Goal: Communication & Community: Answer question/provide support

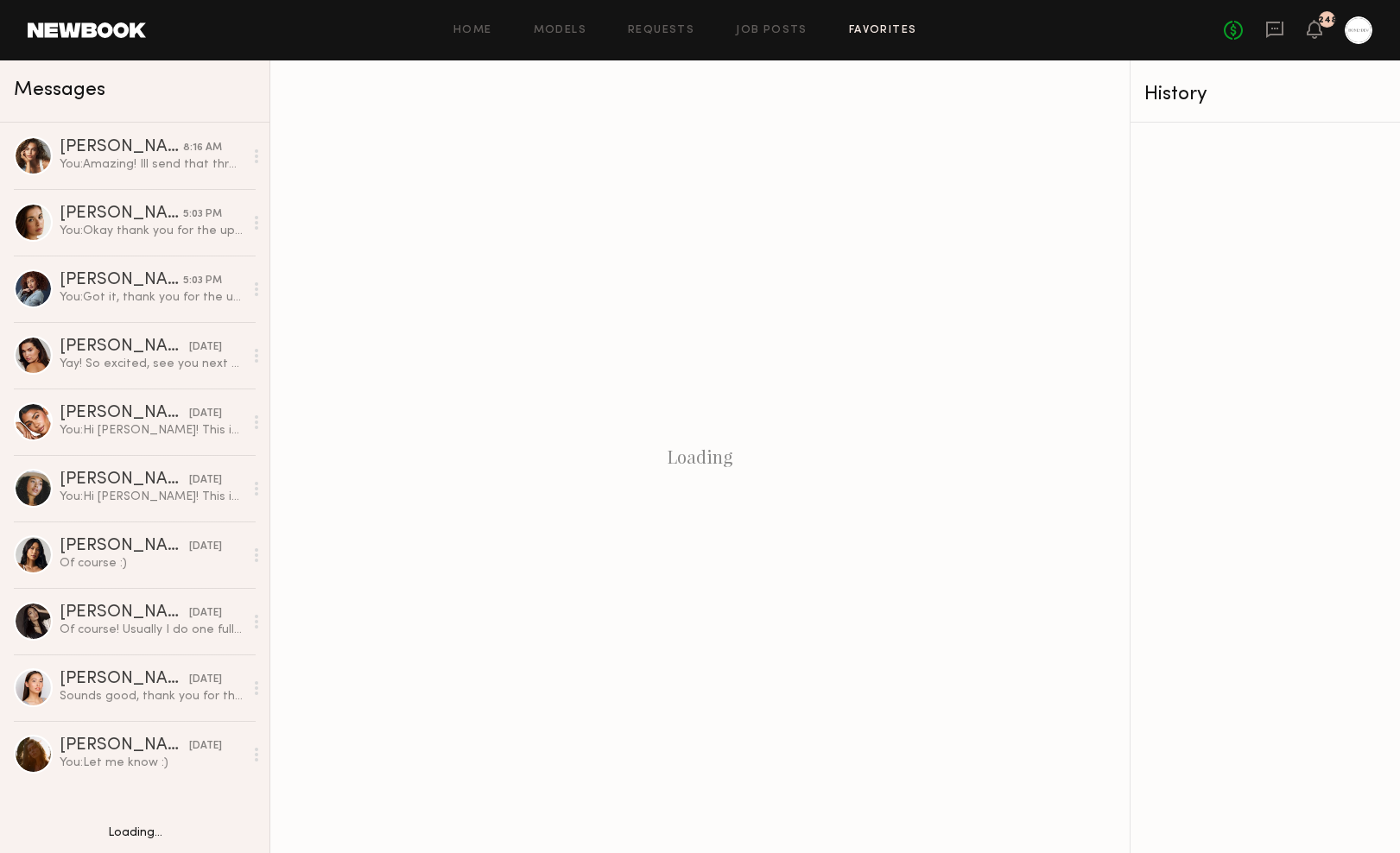
click at [1347, 26] on div at bounding box center [1359, 31] width 28 height 28
click at [1358, 32] on div at bounding box center [1359, 31] width 28 height 28
click at [1358, 32] on div at bounding box center [1359, 31] width 28 height 28
click at [878, 20] on div "Home Models Requests Job Posts Favorites Sign Out No fees up to $5,000 248" at bounding box center [760, 31] width 1227 height 28
click at [877, 30] on link "Favorites" at bounding box center [883, 31] width 68 height 11
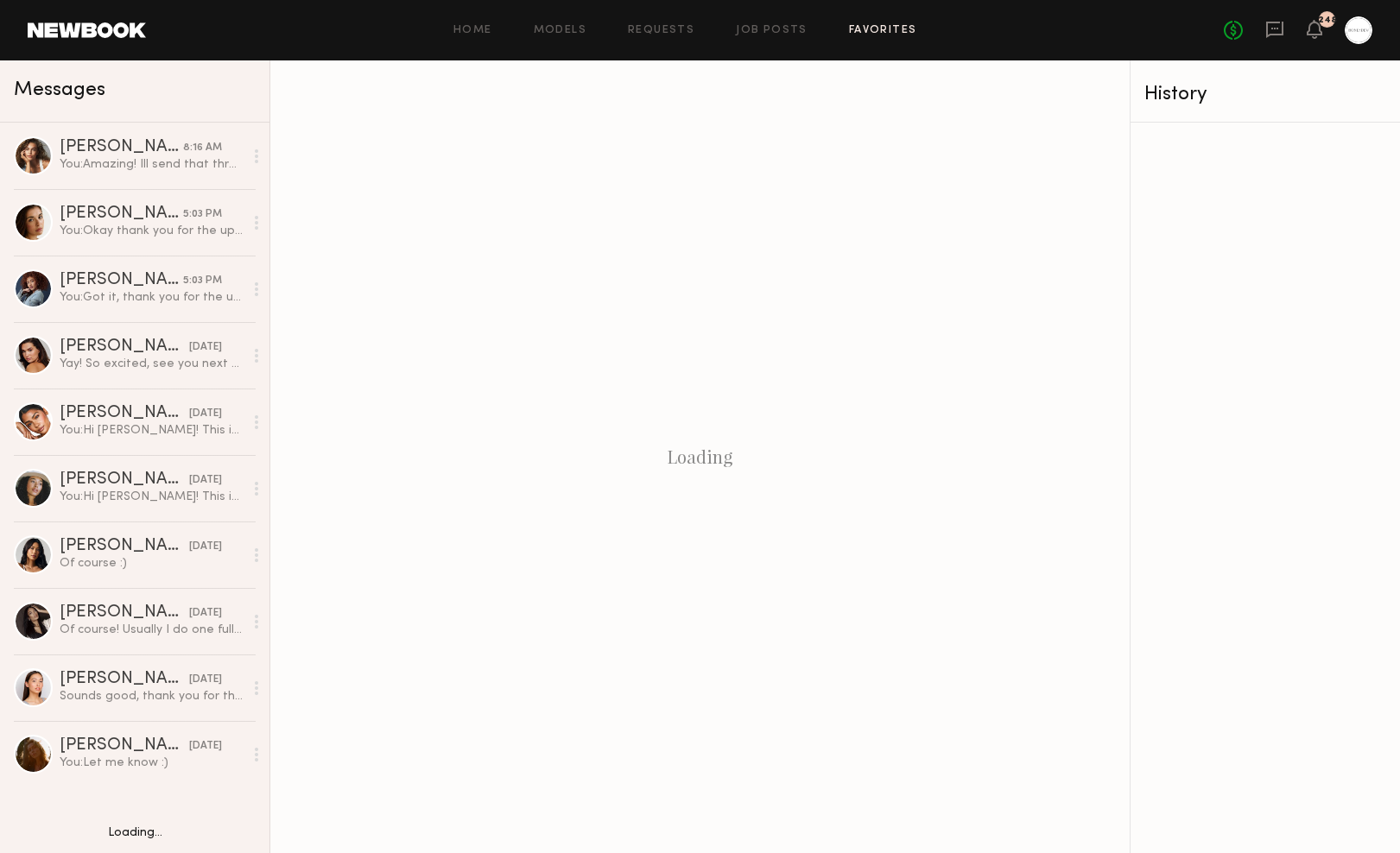
click at [877, 30] on link "Favorites" at bounding box center [883, 31] width 68 height 11
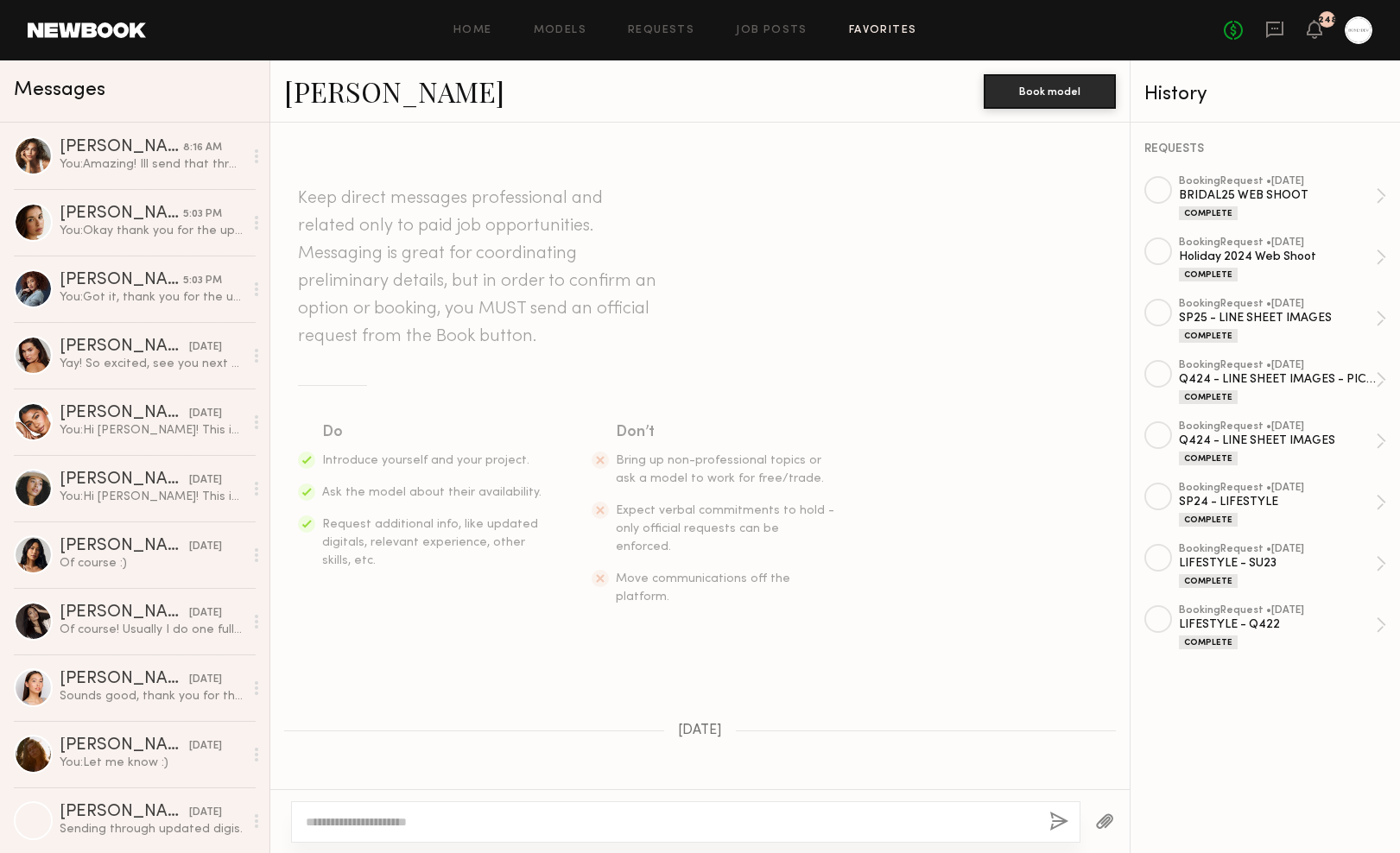
click at [850, 27] on link "Favorites" at bounding box center [883, 31] width 68 height 11
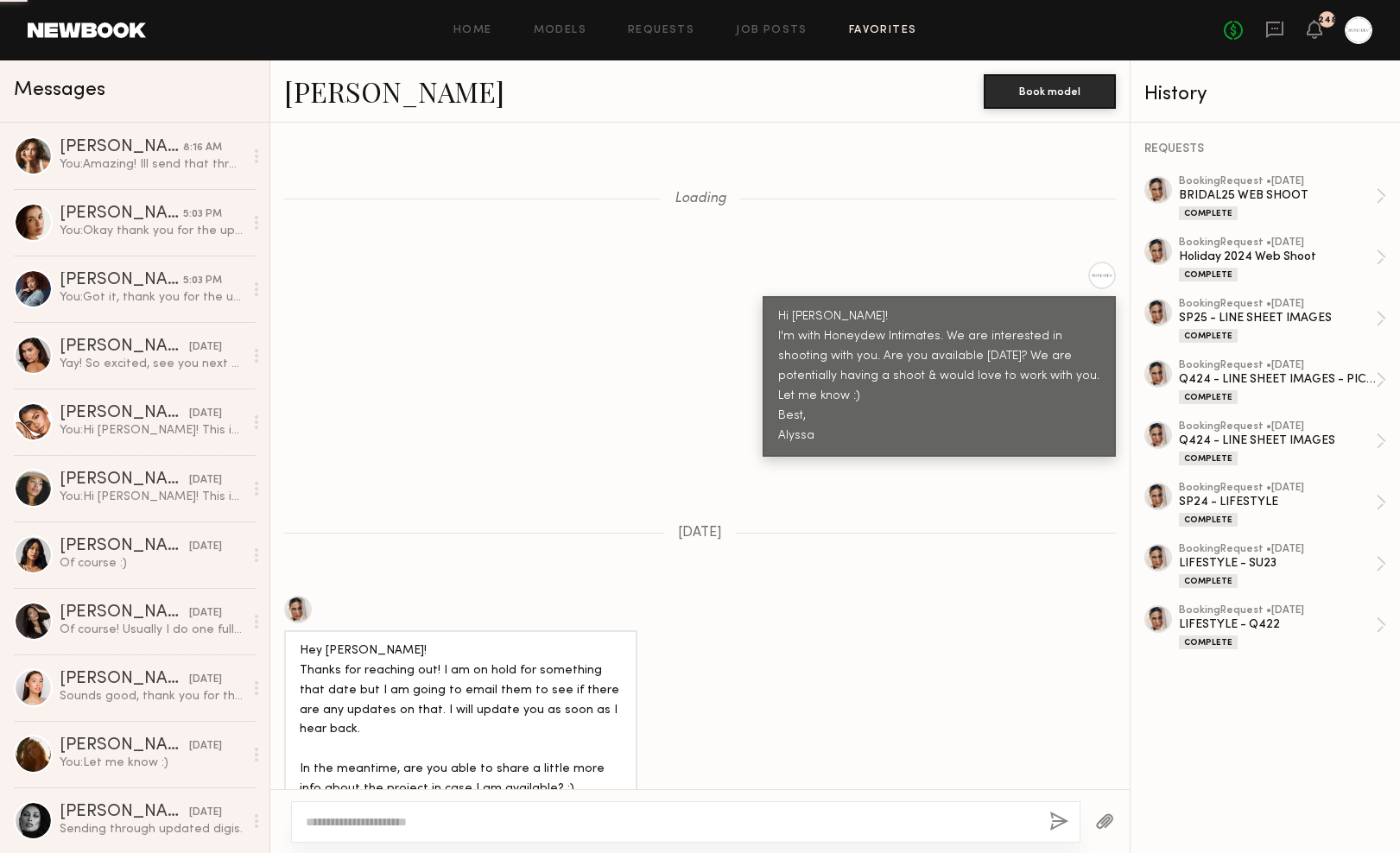
click at [861, 26] on link "Favorites" at bounding box center [883, 31] width 68 height 11
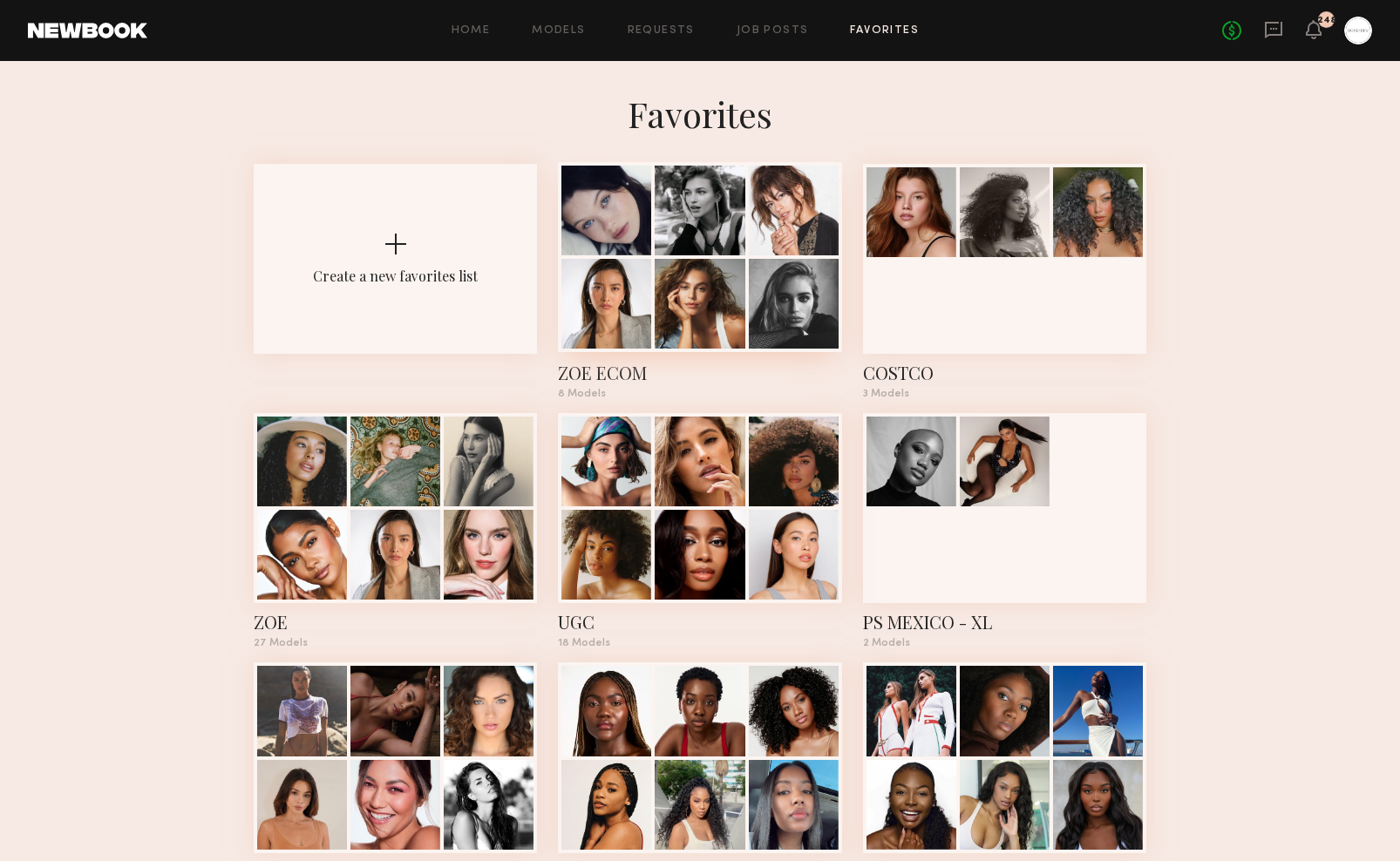
click at [740, 272] on div at bounding box center [700, 304] width 90 height 90
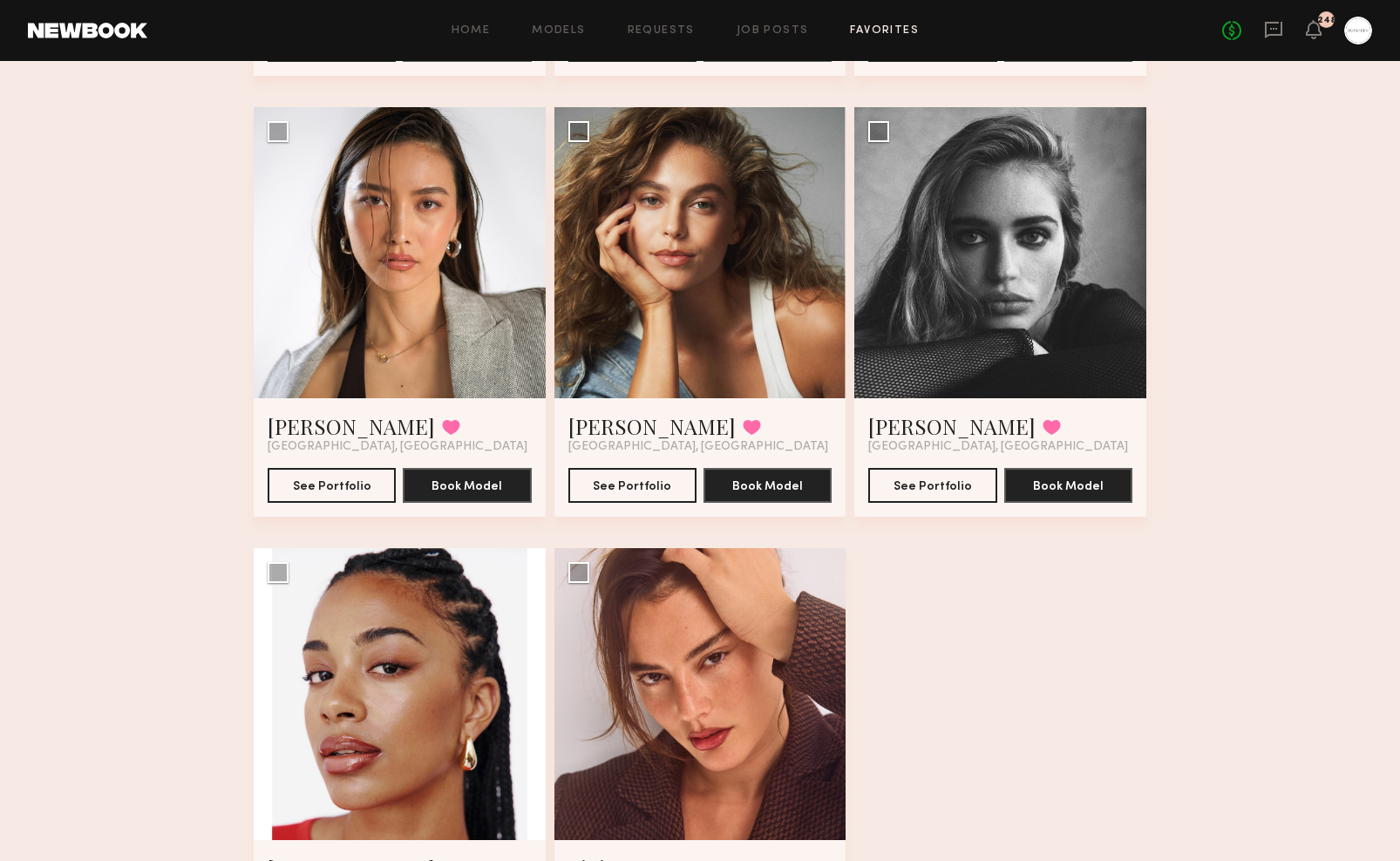
scroll to position [693, 0]
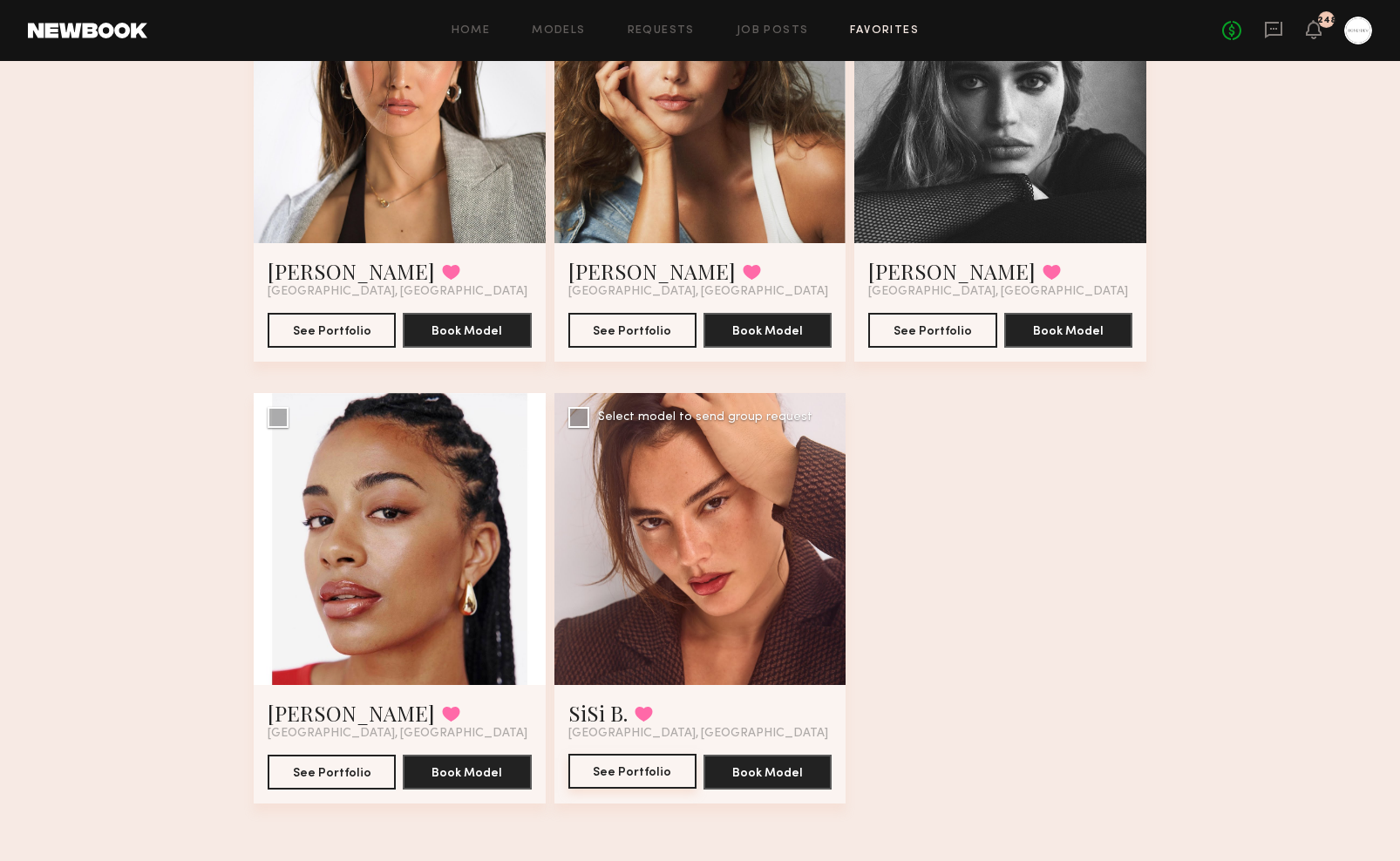
click at [625, 770] on button "See Portfolio" at bounding box center [632, 771] width 128 height 34
click at [894, 33] on link "Favorites" at bounding box center [884, 31] width 69 height 11
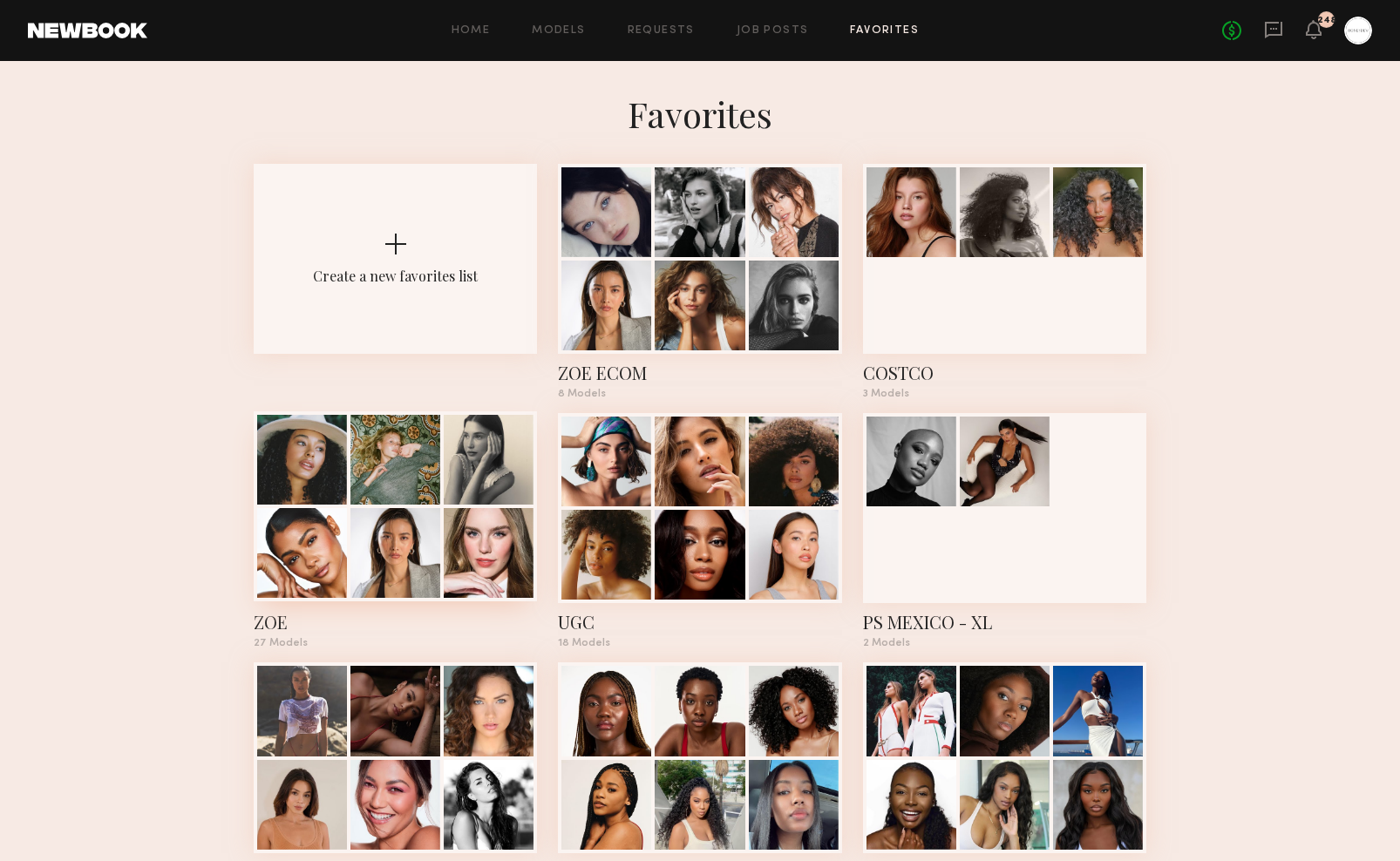
click at [393, 504] on div at bounding box center [395, 460] width 90 height 90
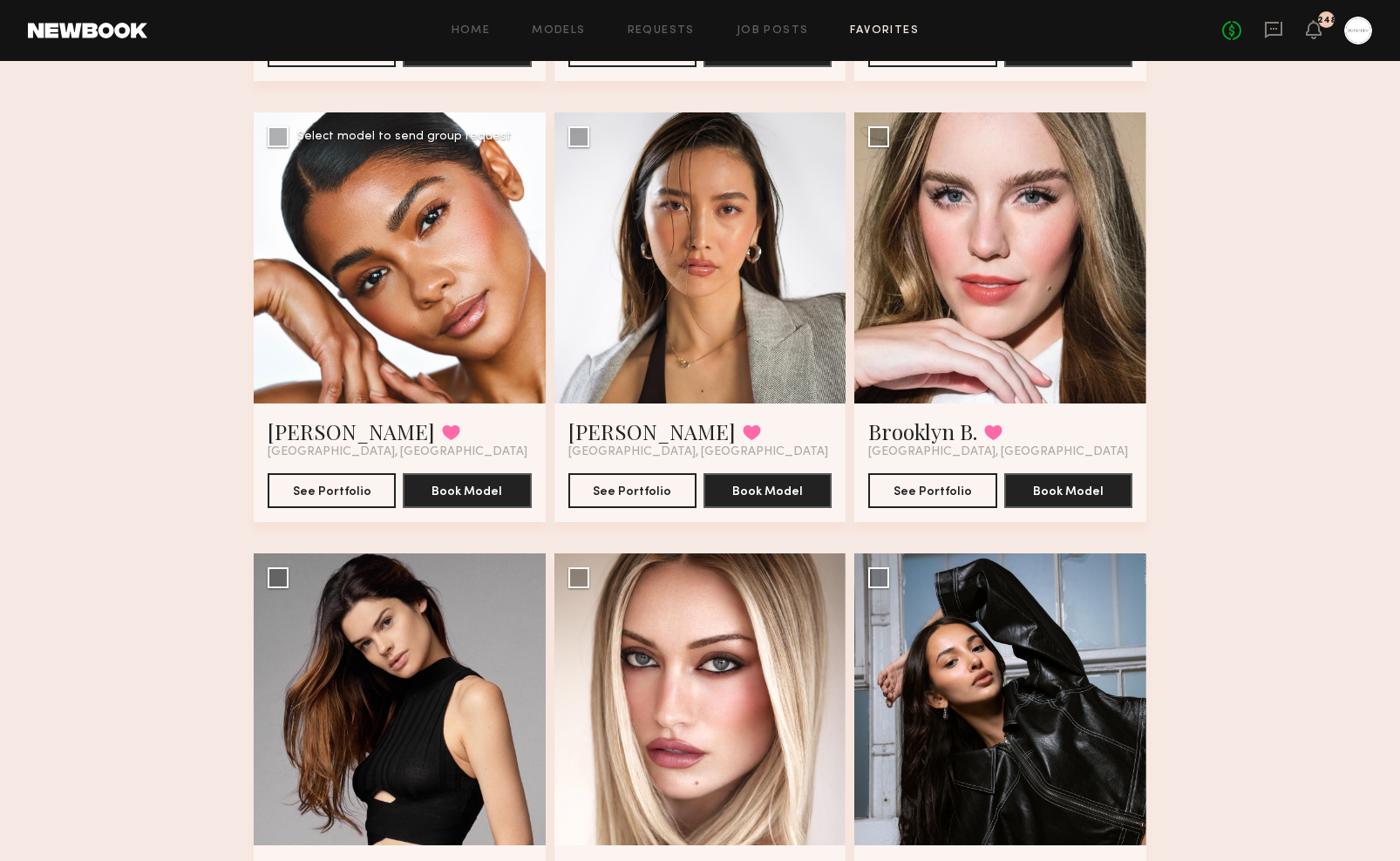
scroll to position [534, 0]
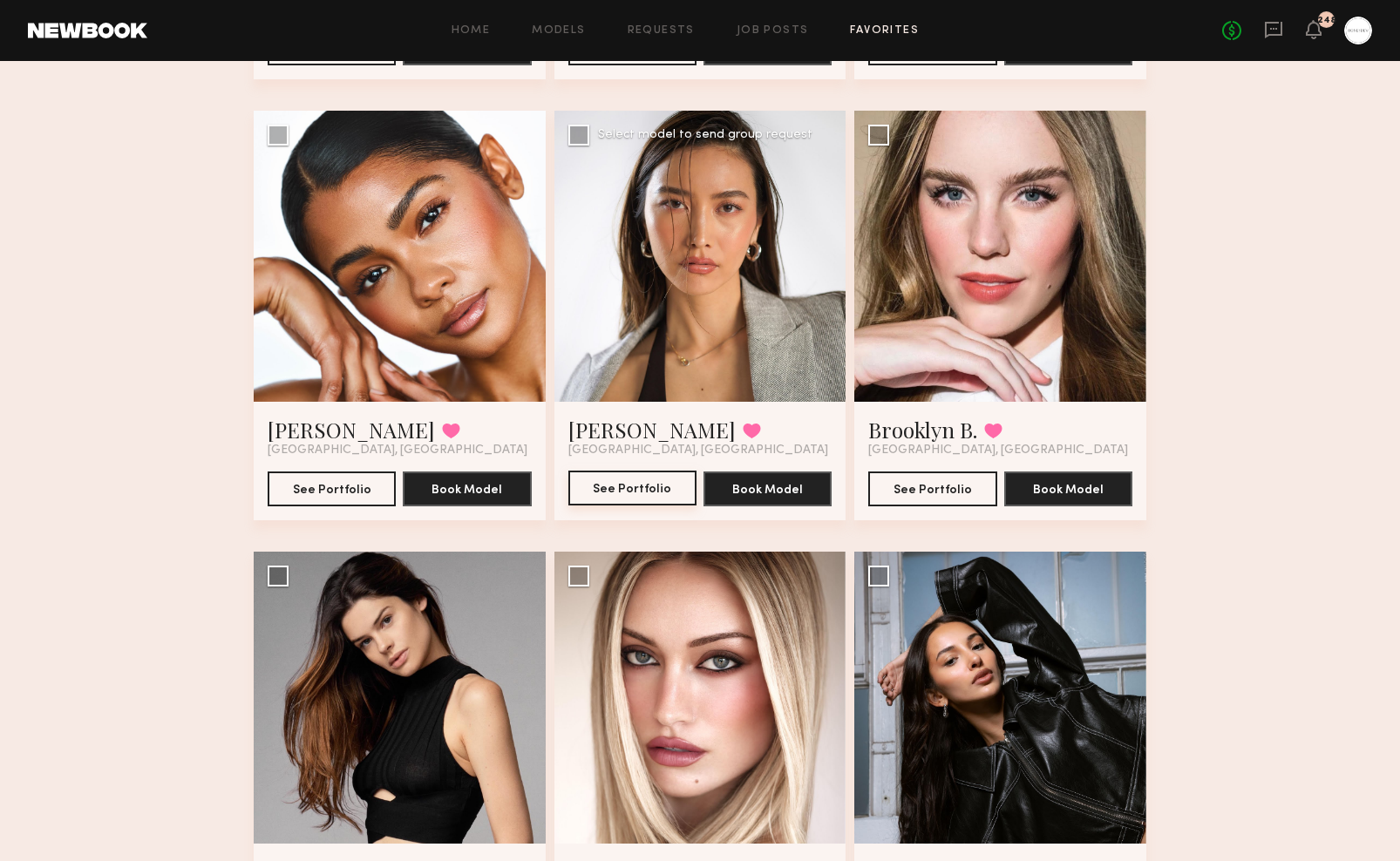
click at [651, 485] on button "See Portfolio" at bounding box center [632, 487] width 128 height 34
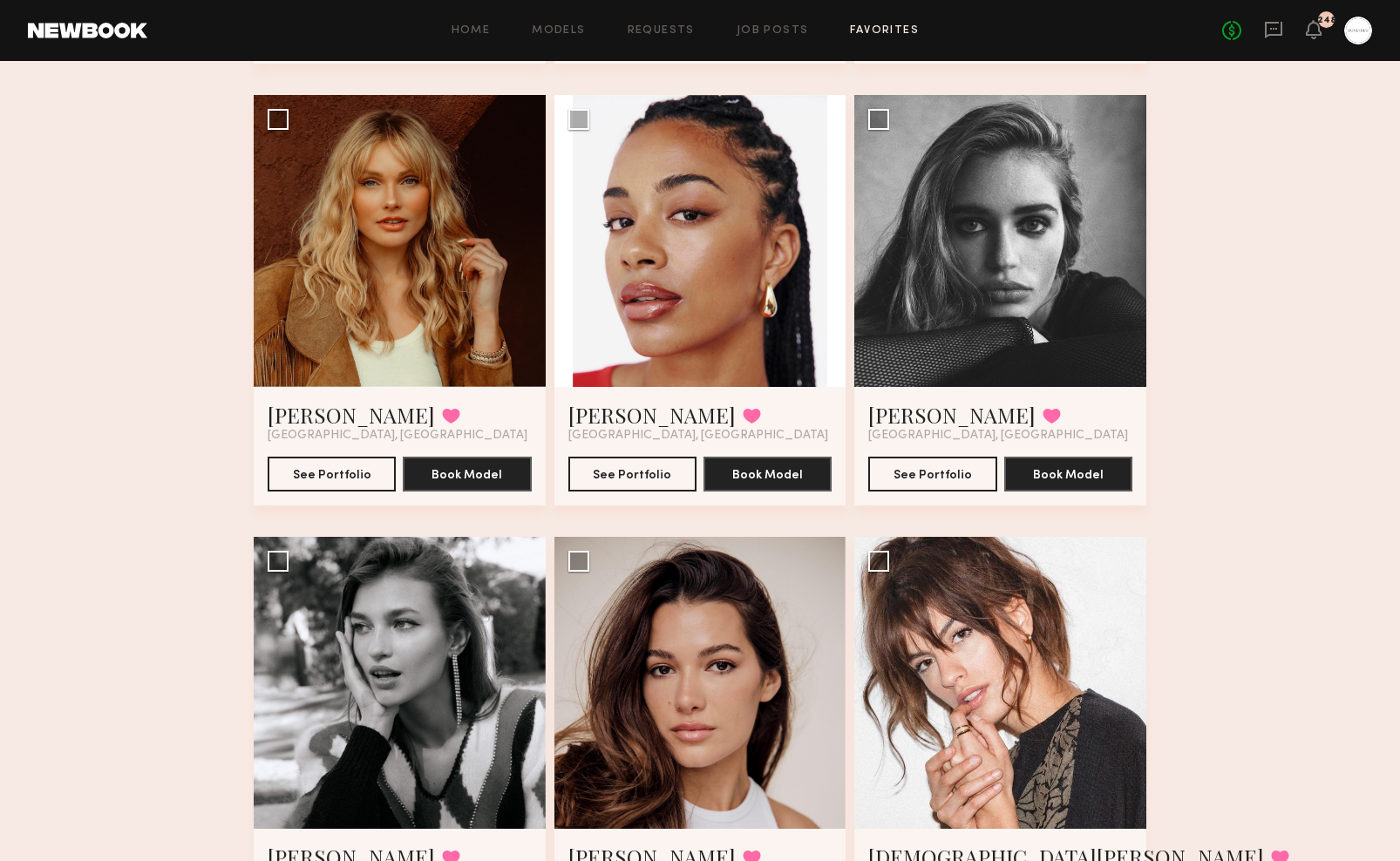
scroll to position [2711, 0]
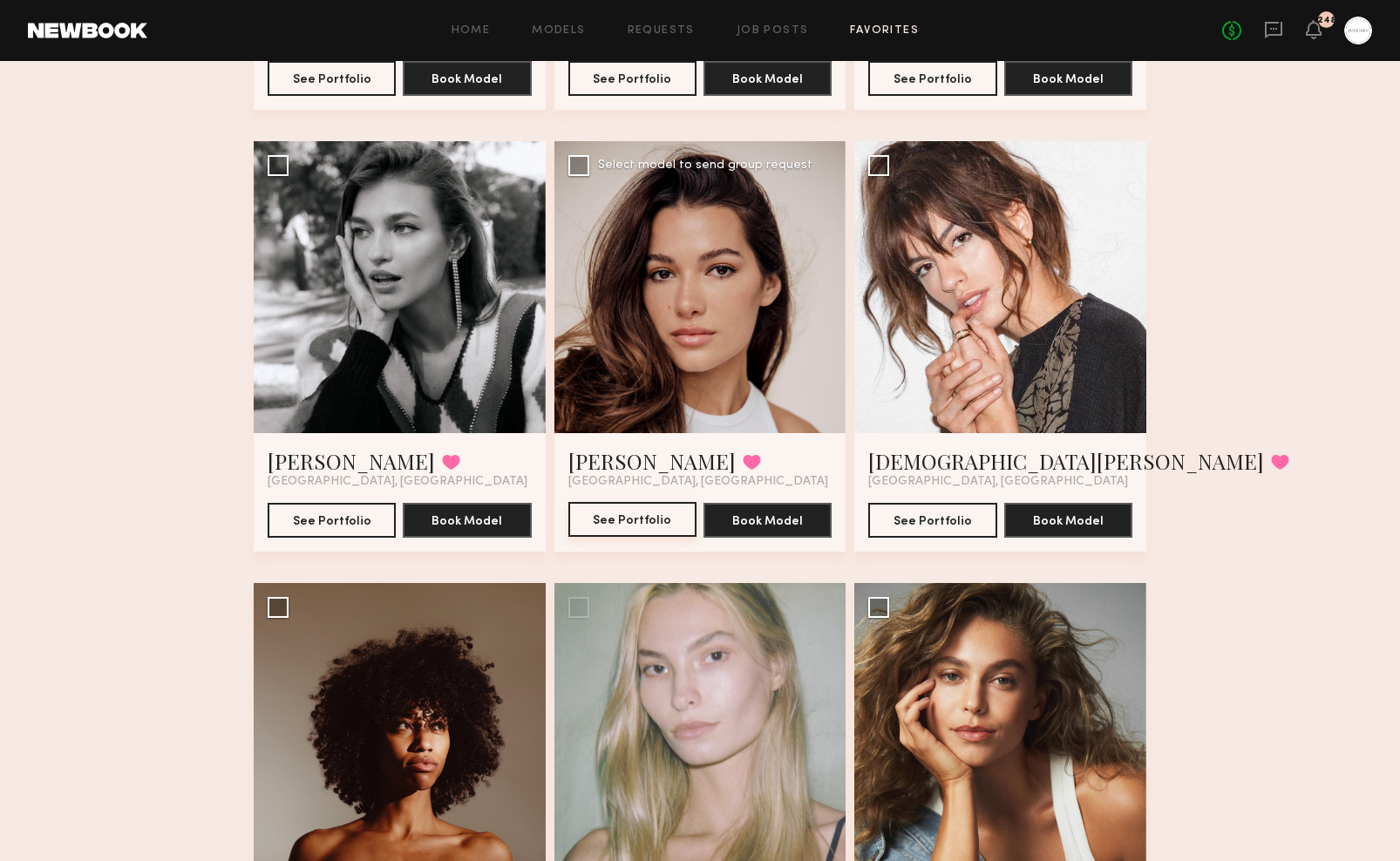
click at [605, 515] on button "See Portfolio" at bounding box center [632, 519] width 128 height 34
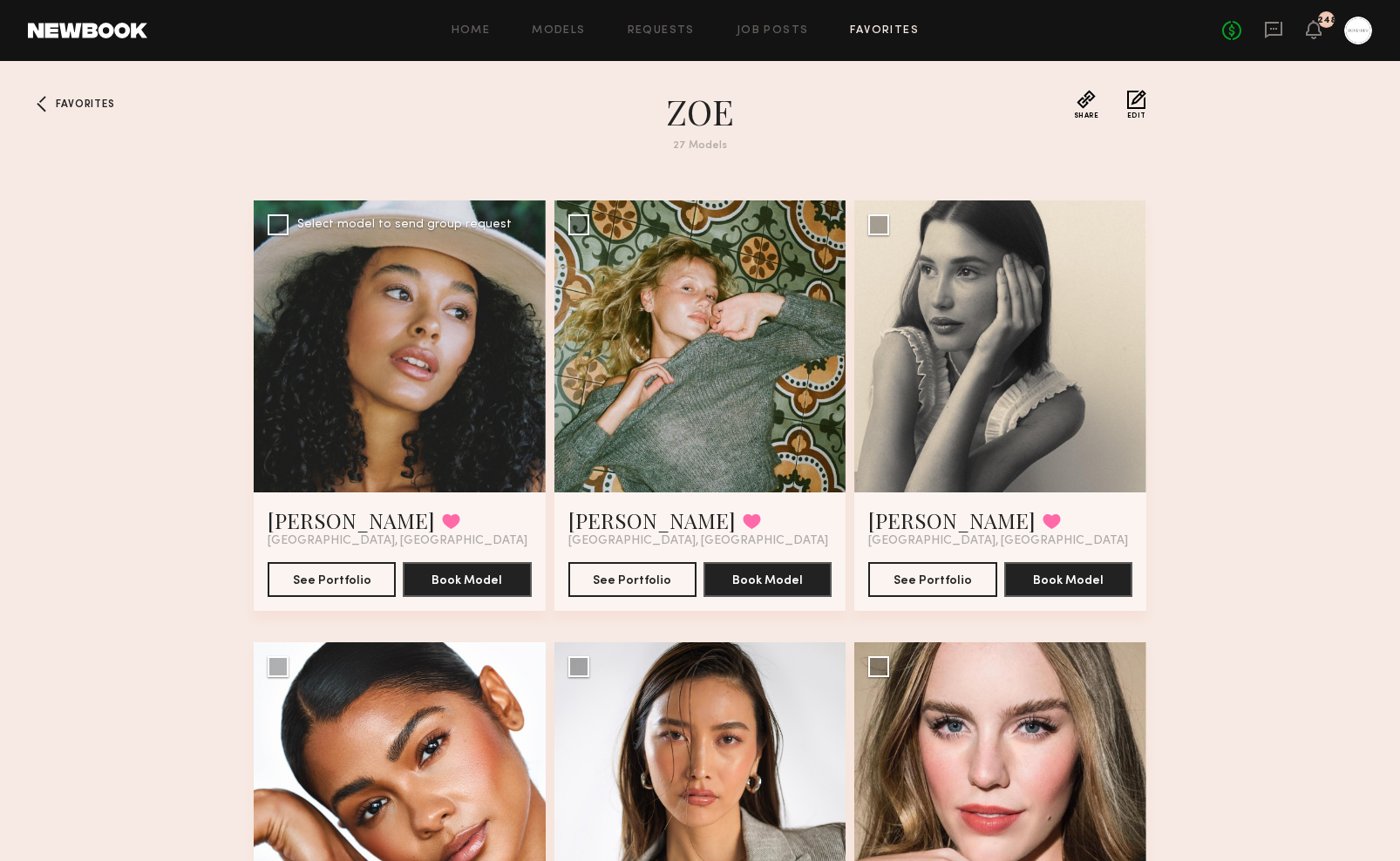
scroll to position [0, 0]
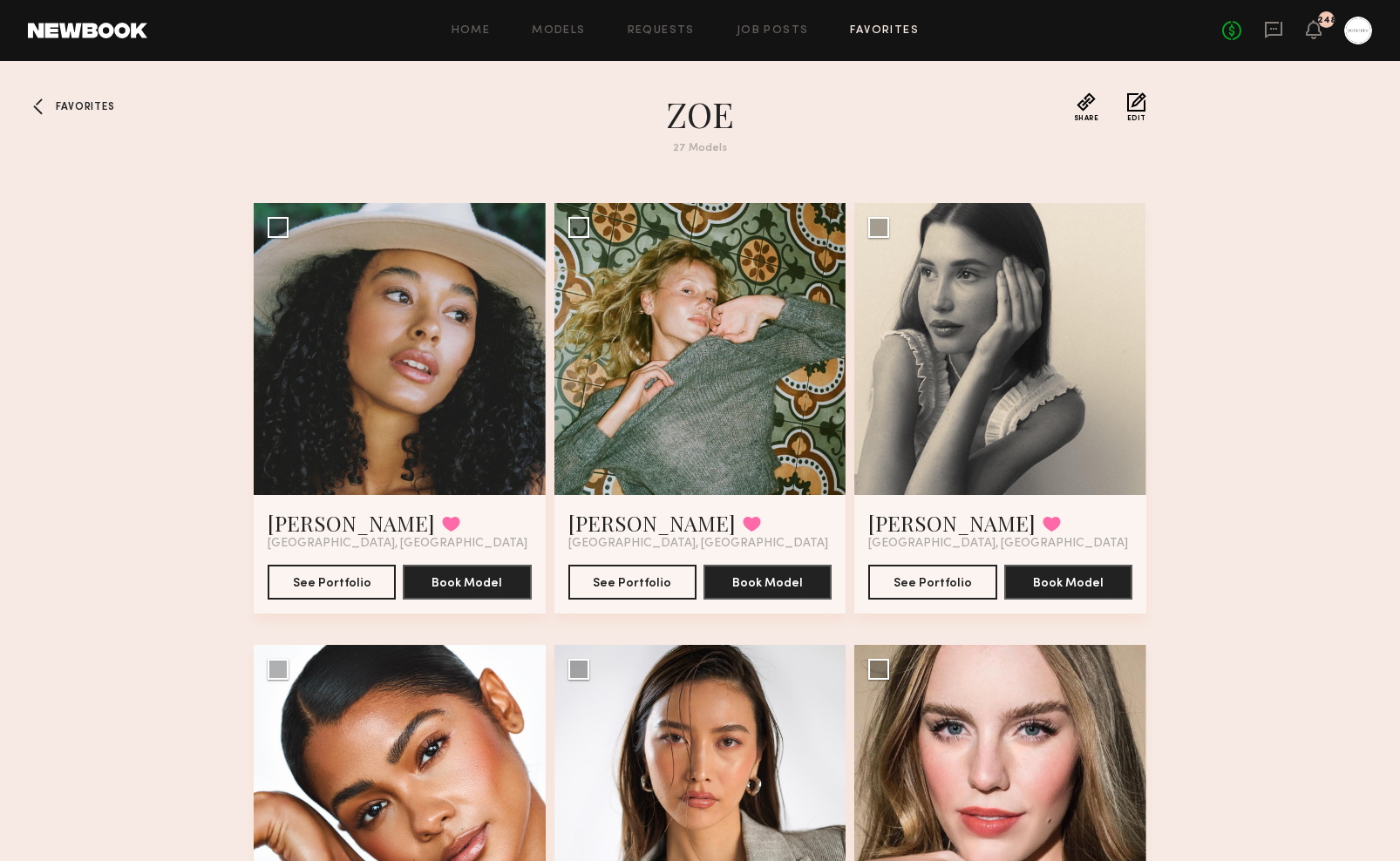
click at [77, 102] on span "Favorites" at bounding box center [85, 107] width 58 height 11
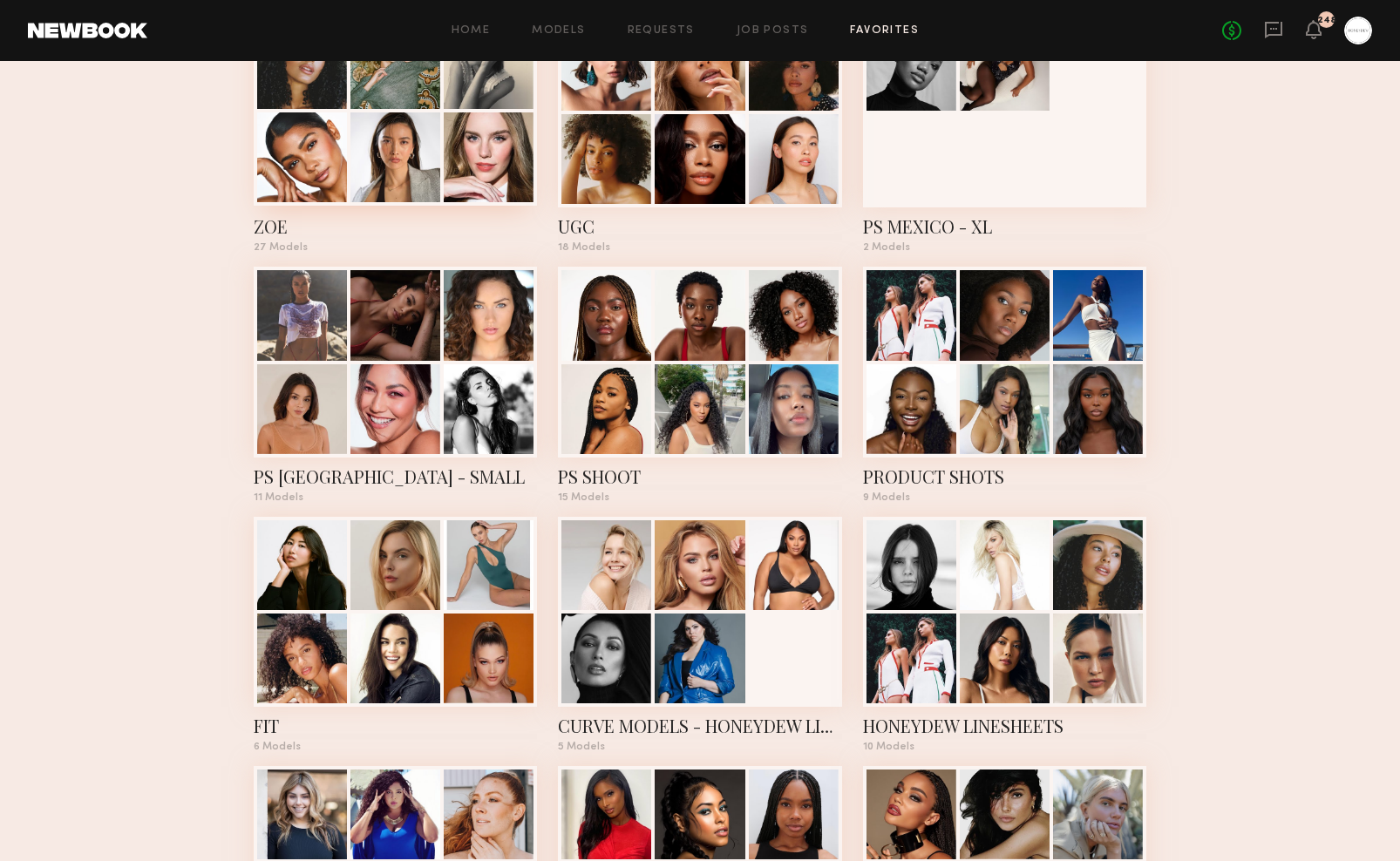
scroll to position [567, 0]
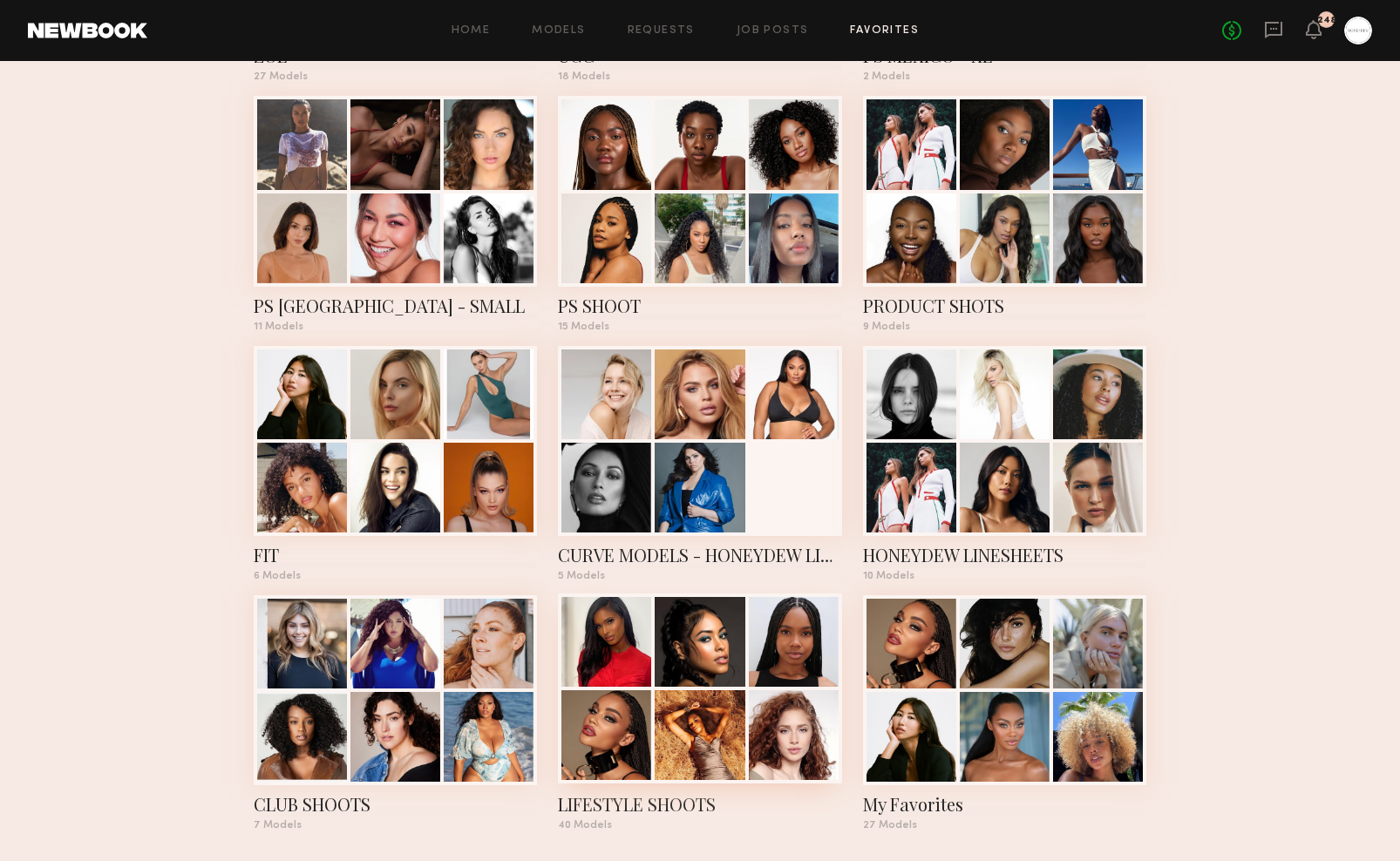
click at [654, 795] on div "LIFESTYLE SHOOTS" at bounding box center [700, 804] width 283 height 25
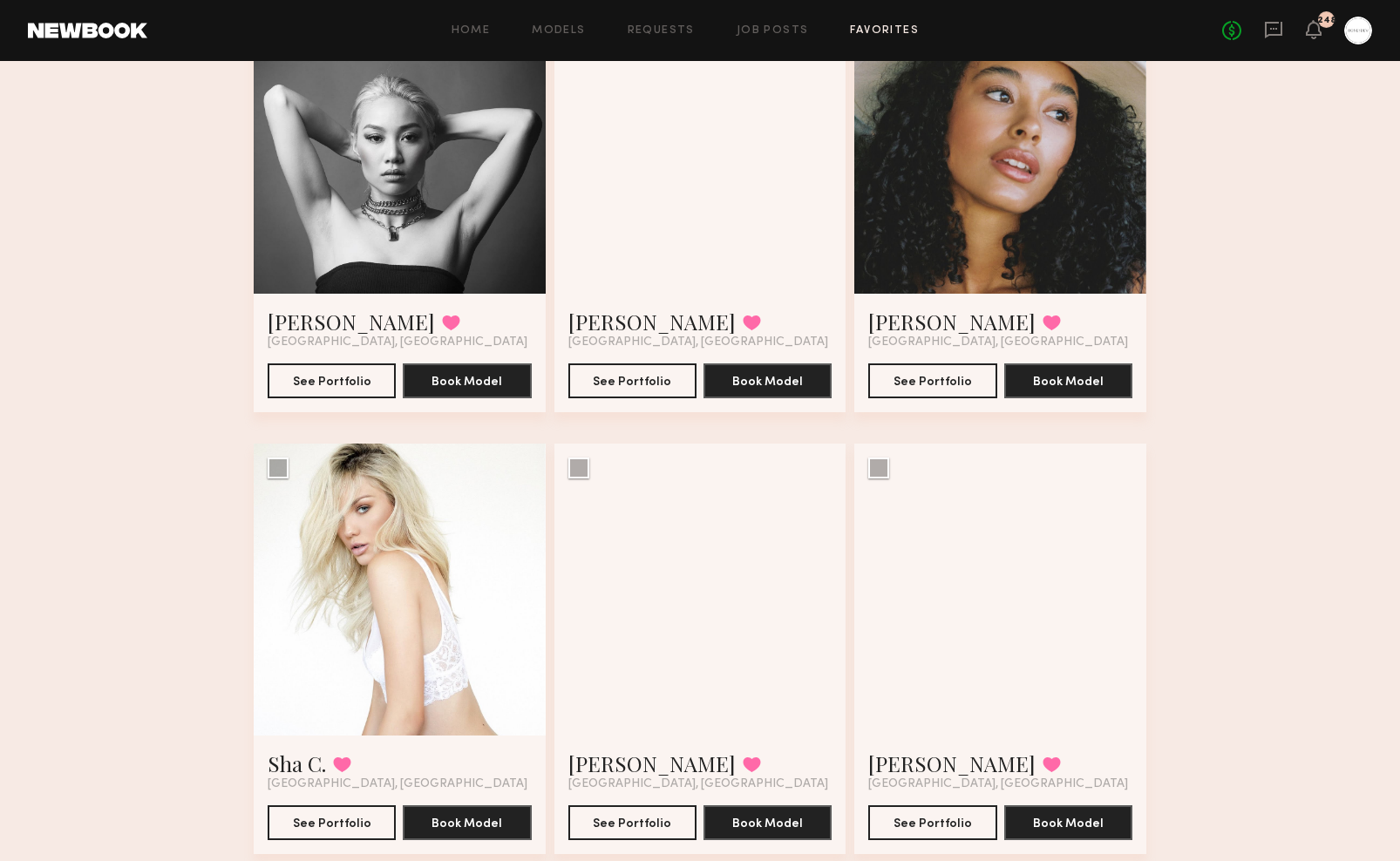
scroll to position [2226, 0]
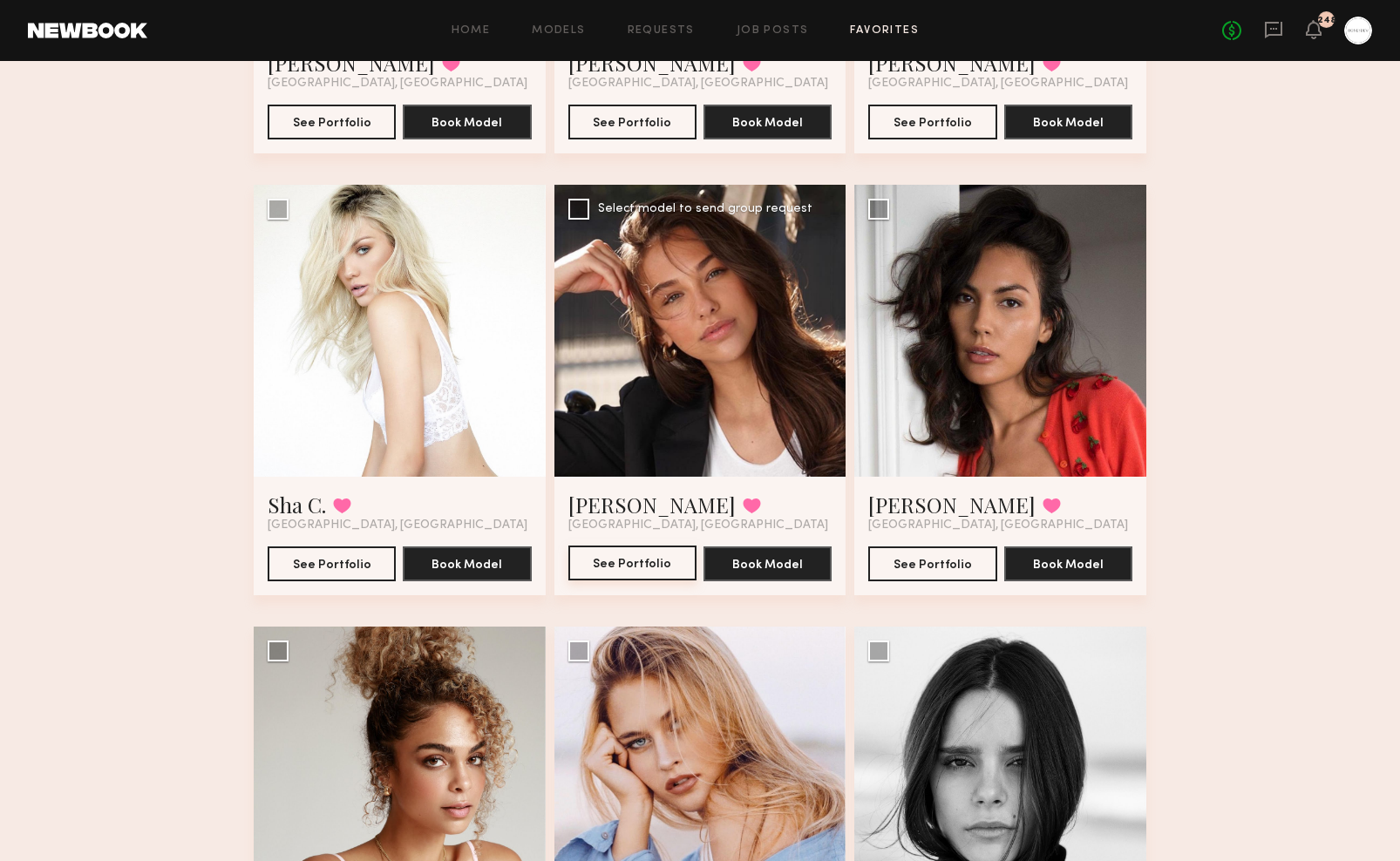
click at [633, 561] on button "See Portfolio" at bounding box center [632, 562] width 128 height 34
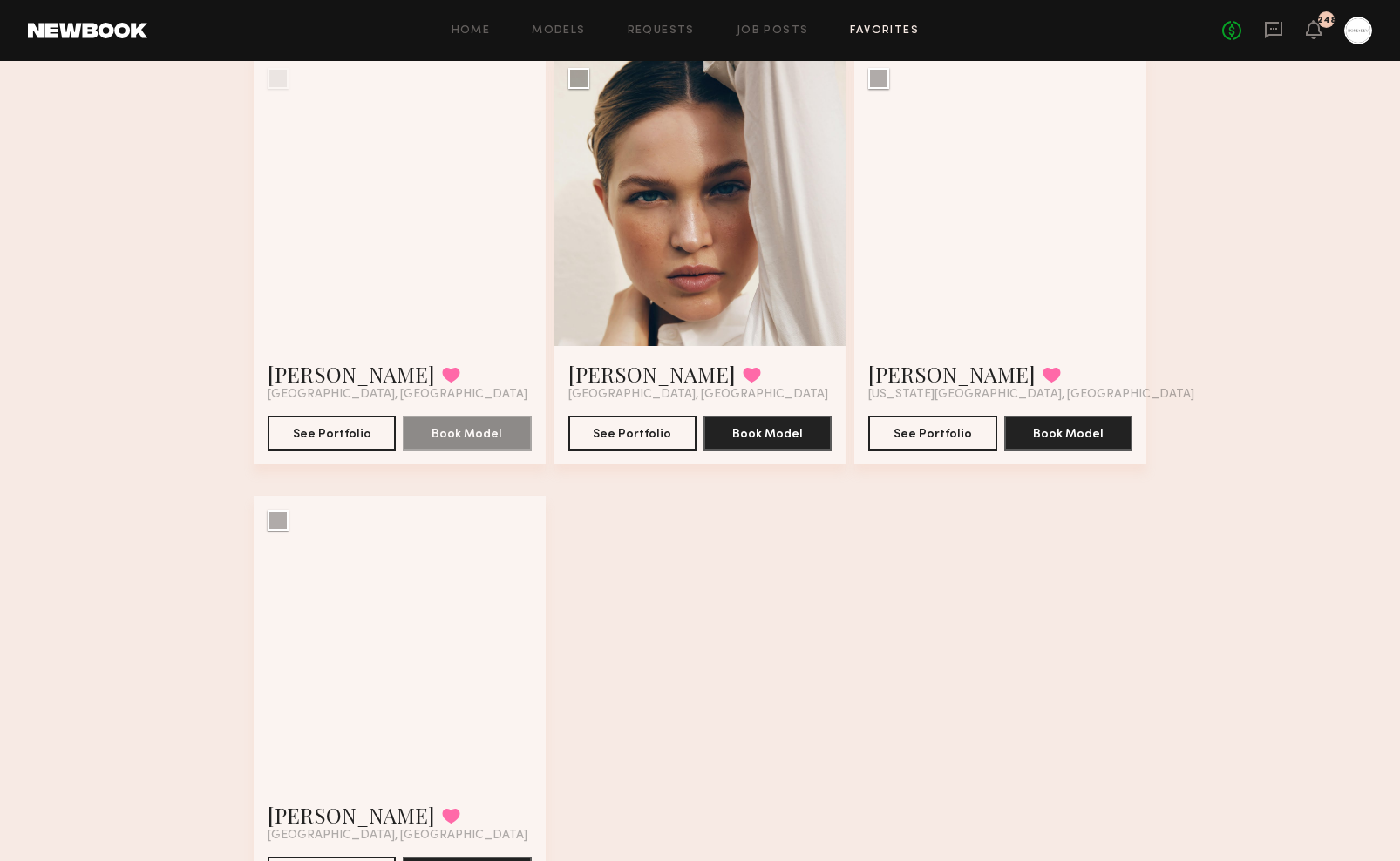
scroll to position [5520, 0]
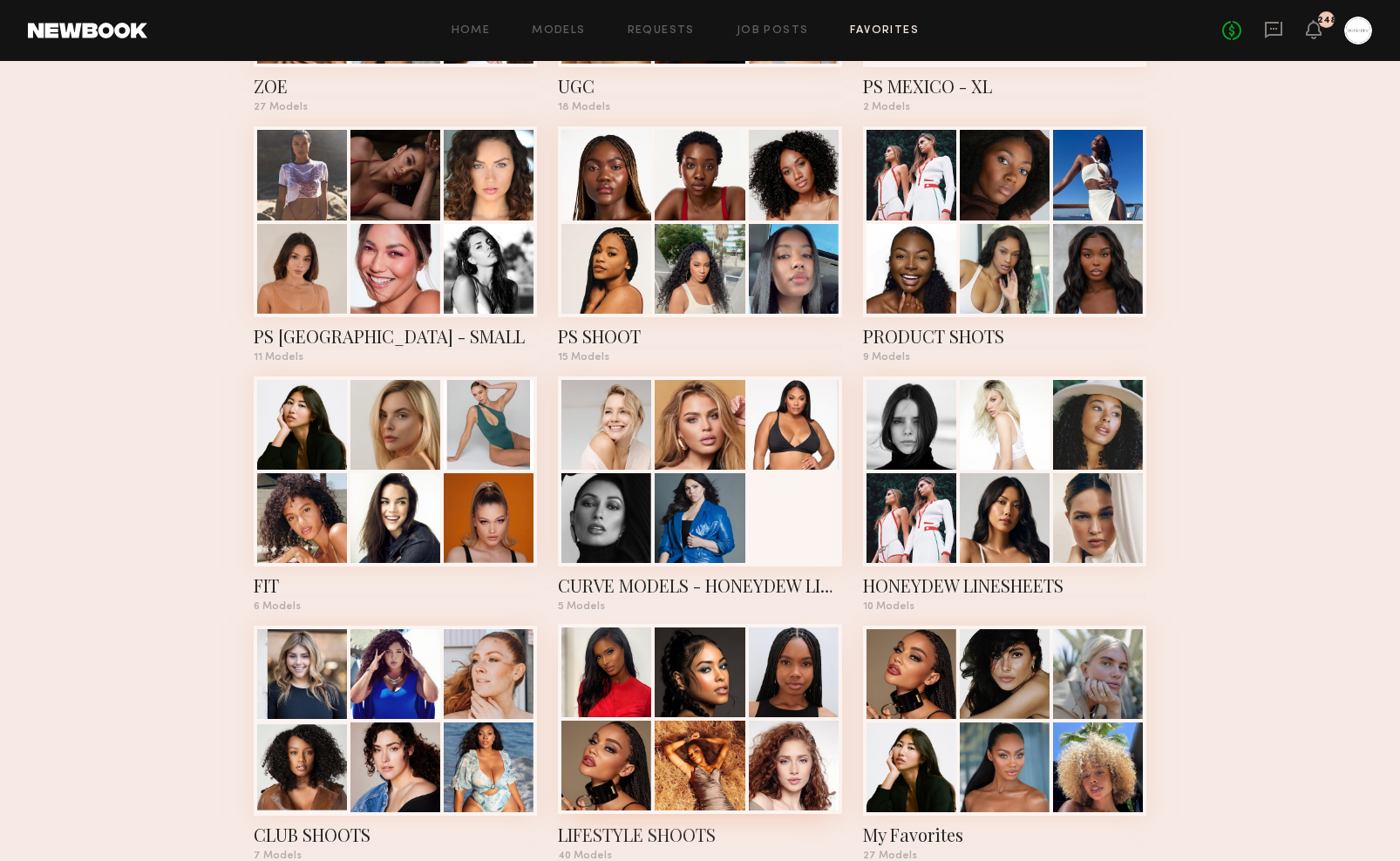
scroll to position [442, 0]
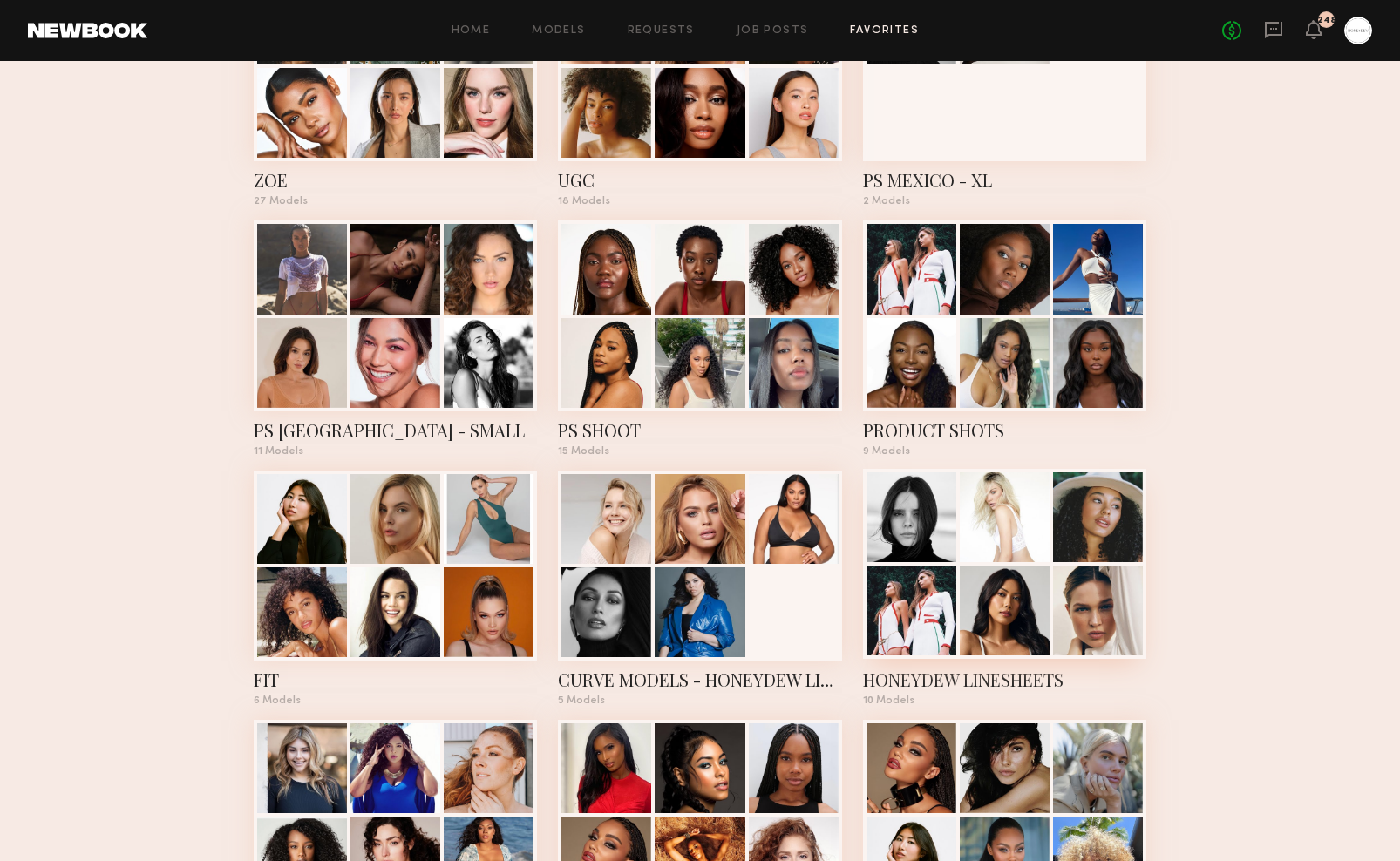
click at [965, 677] on div "HONEYDEW LINESHEETS" at bounding box center [1005, 680] width 283 height 25
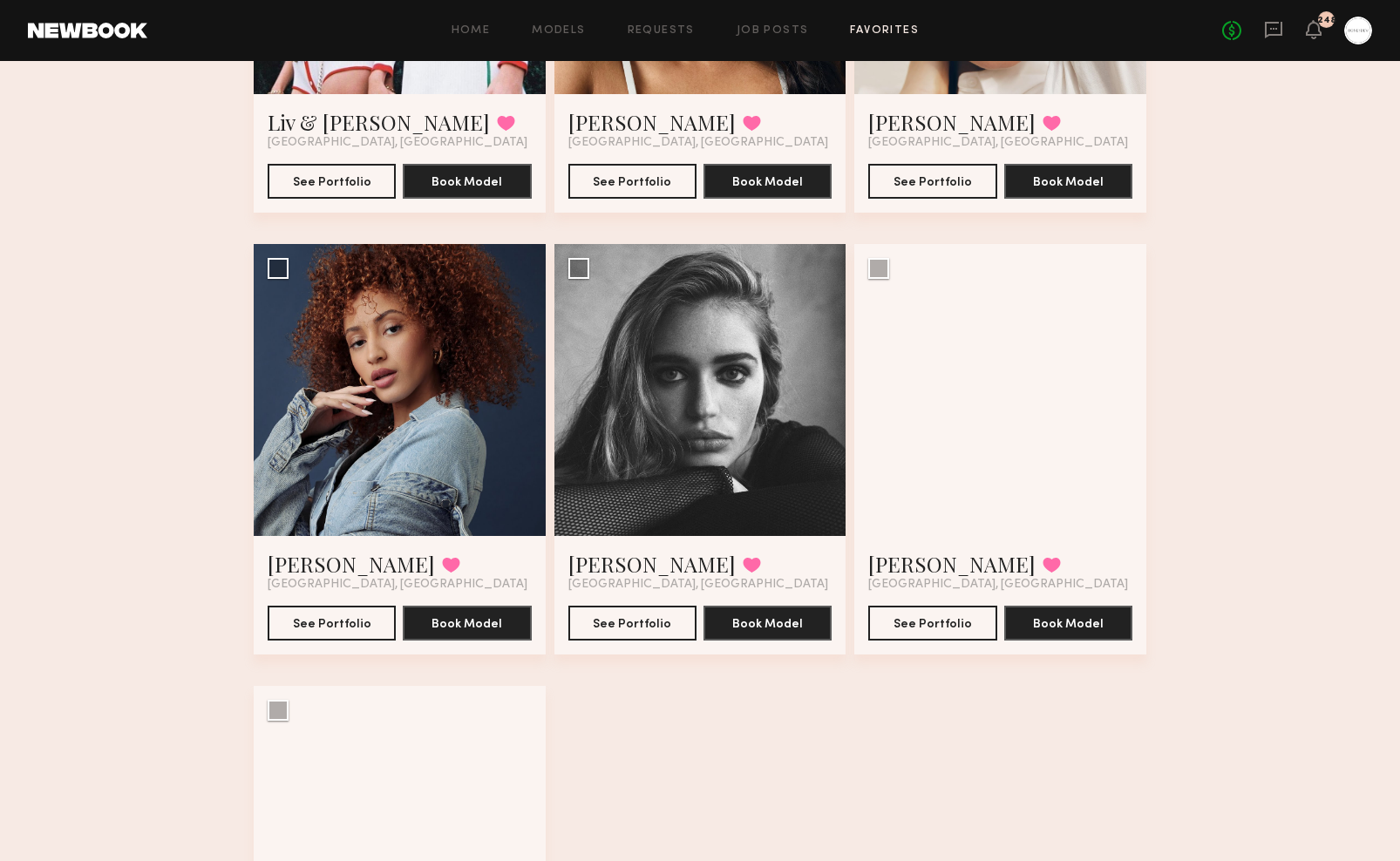
scroll to position [881, 0]
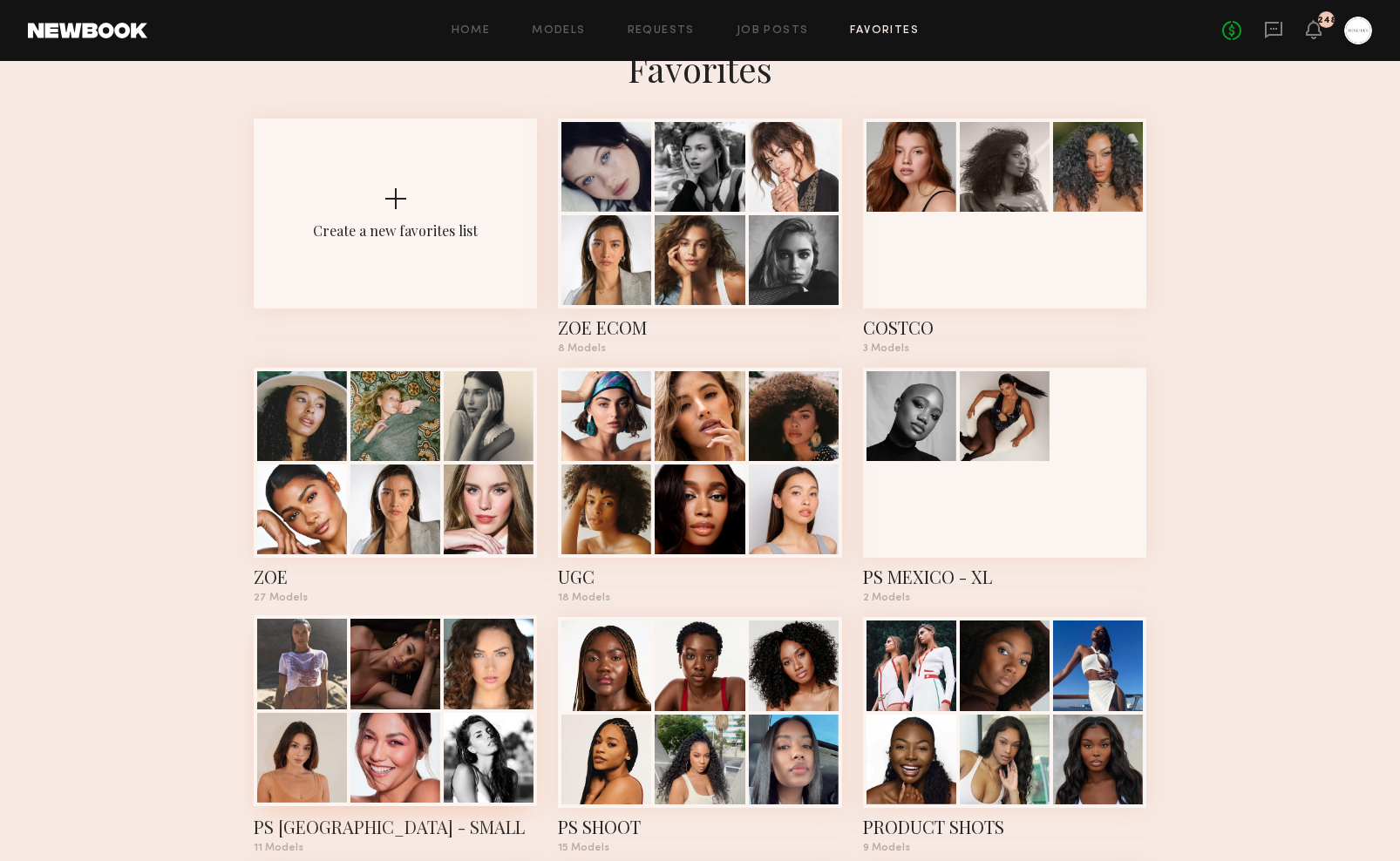
scroll to position [16, 0]
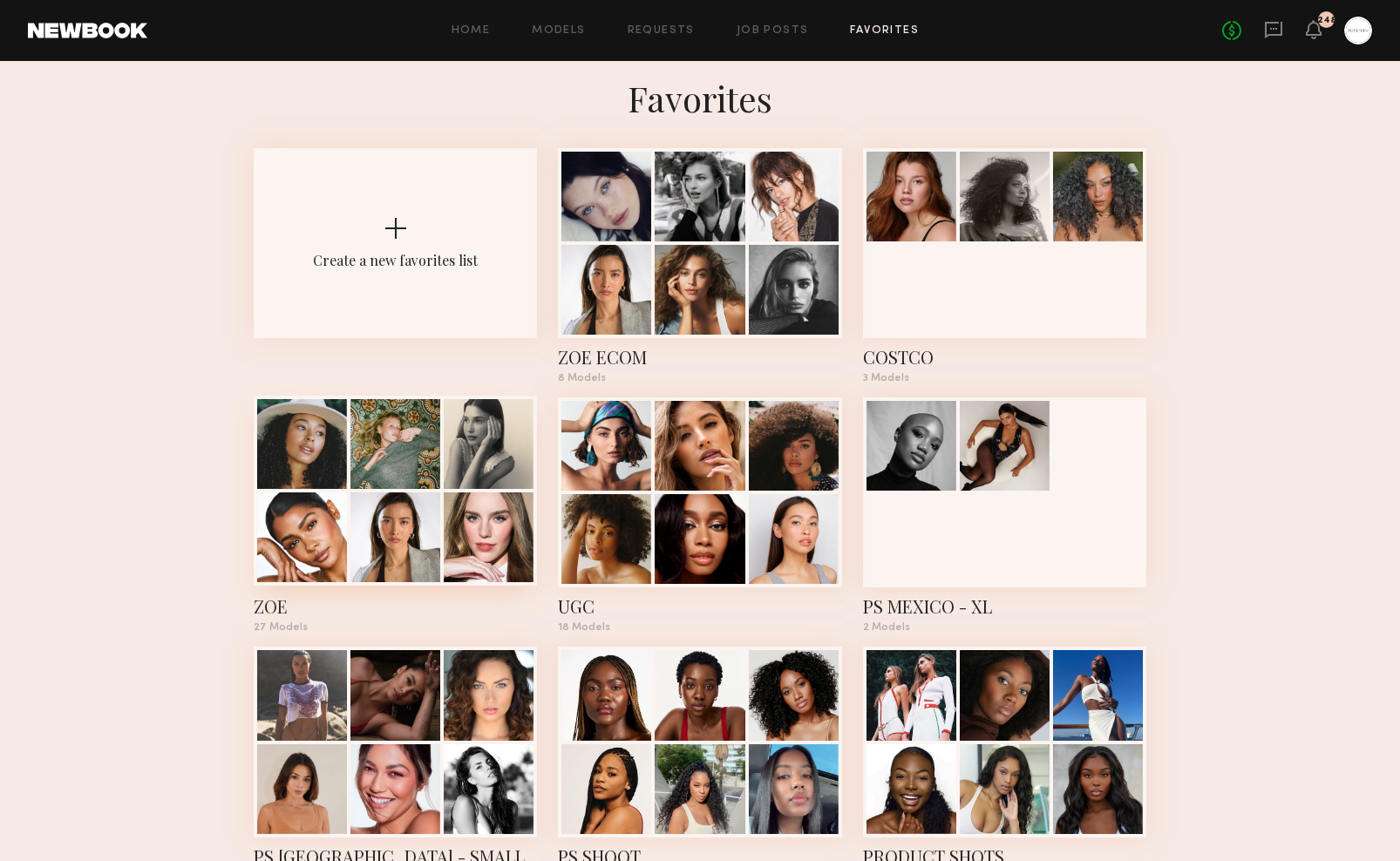
click at [286, 616] on div "ZOE" at bounding box center [395, 606] width 283 height 25
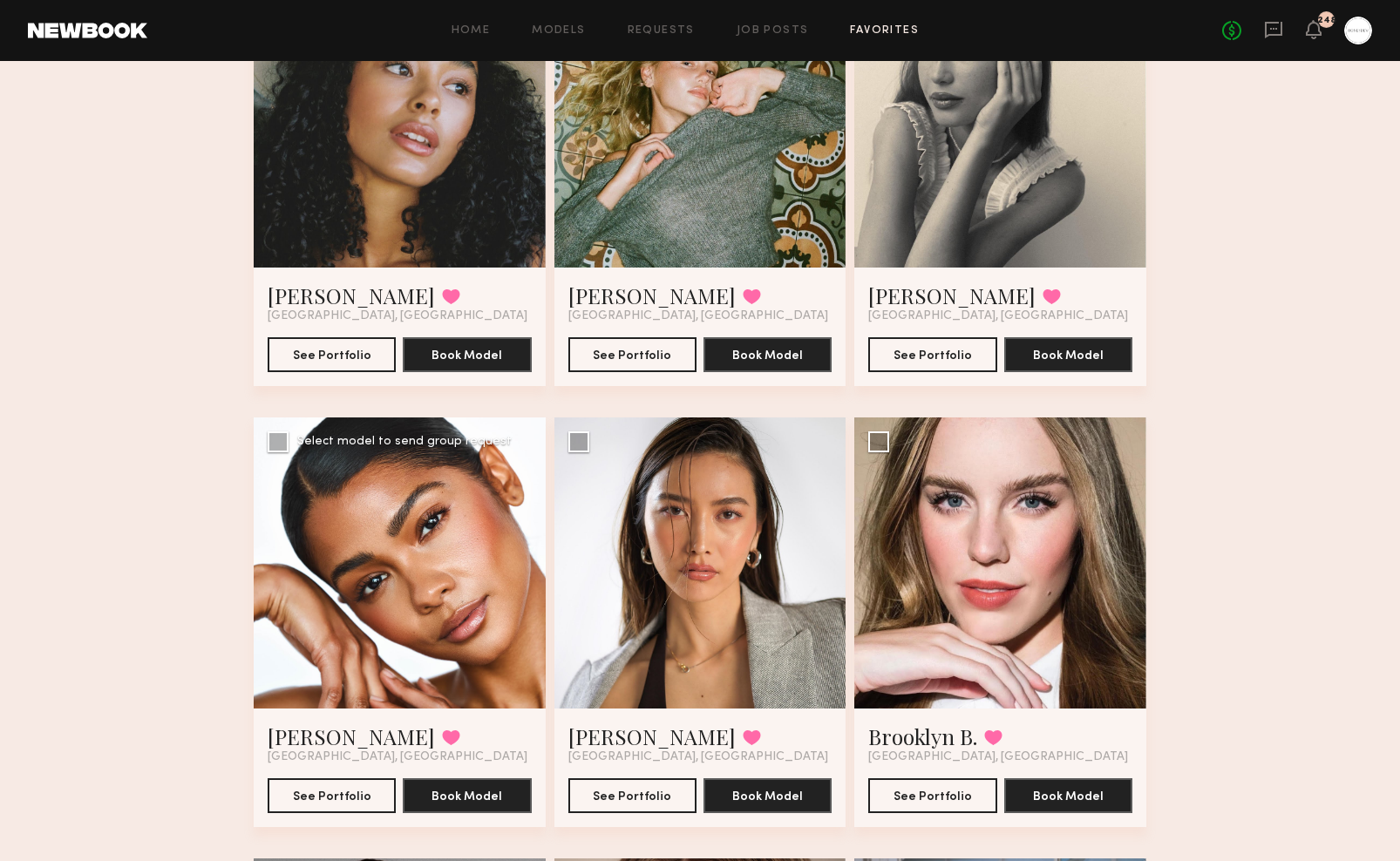
scroll to position [284, 0]
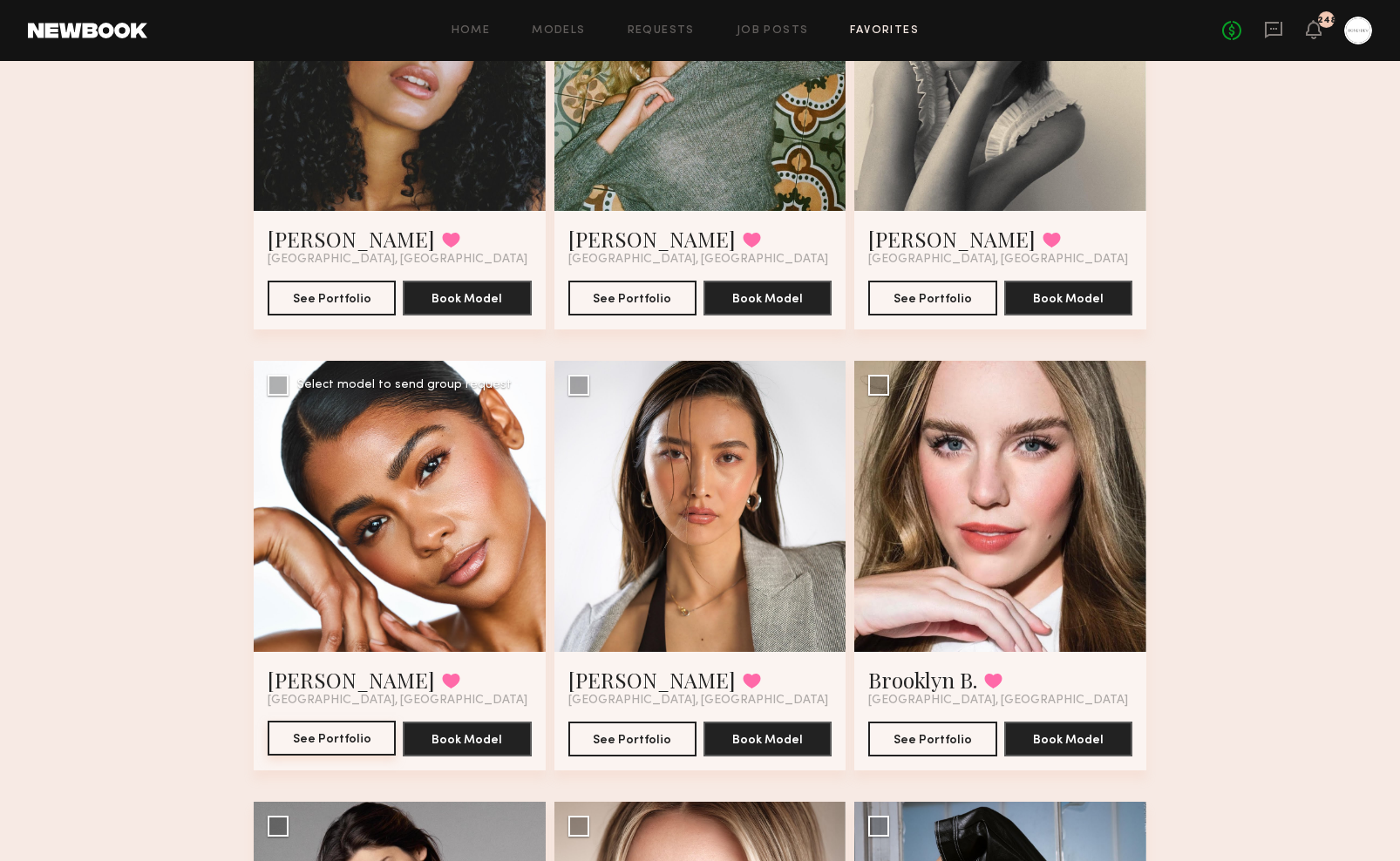
click at [326, 741] on button "See Portfolio" at bounding box center [332, 737] width 128 height 34
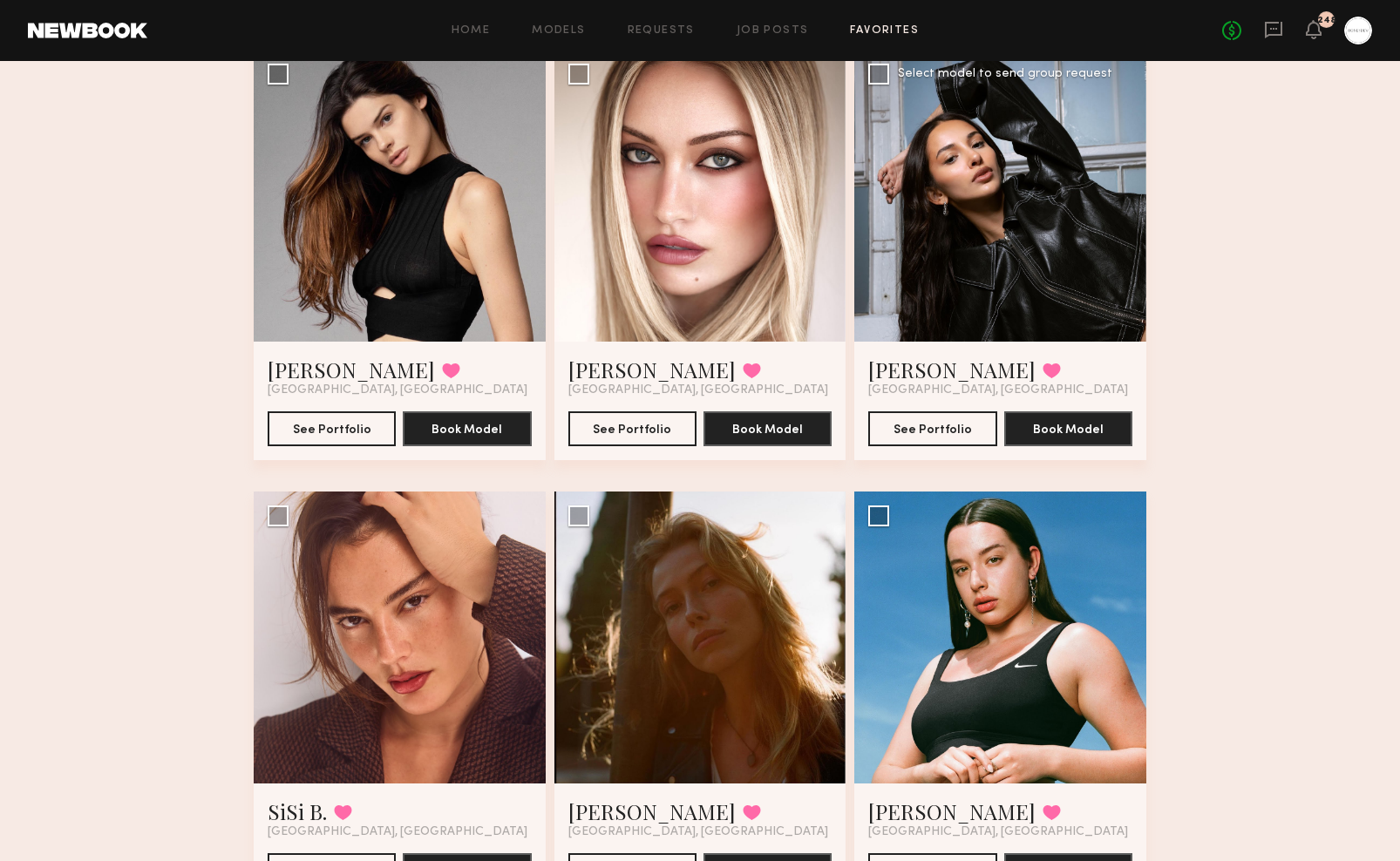
scroll to position [1037, 0]
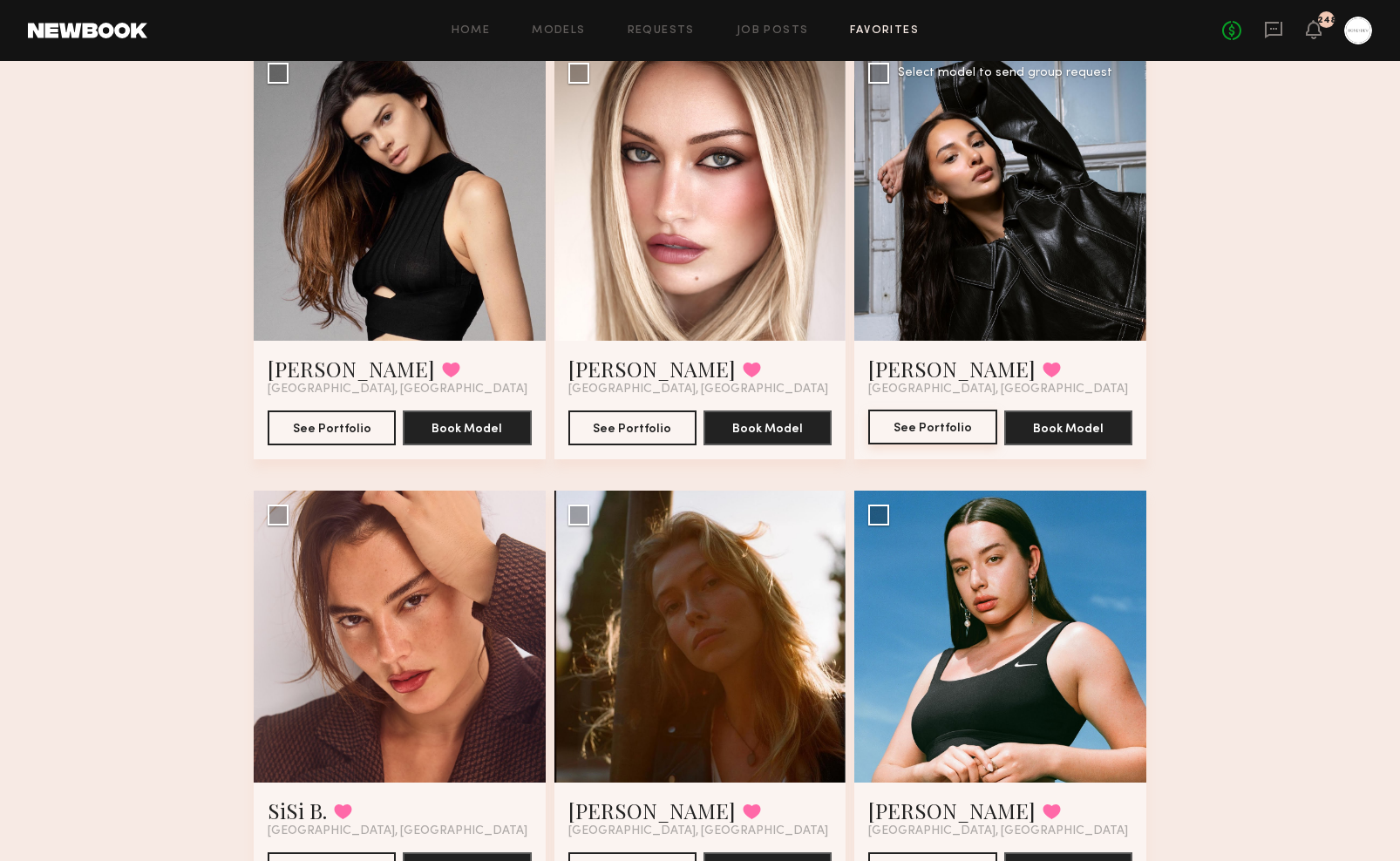
click at [930, 430] on button "See Portfolio" at bounding box center [932, 426] width 128 height 34
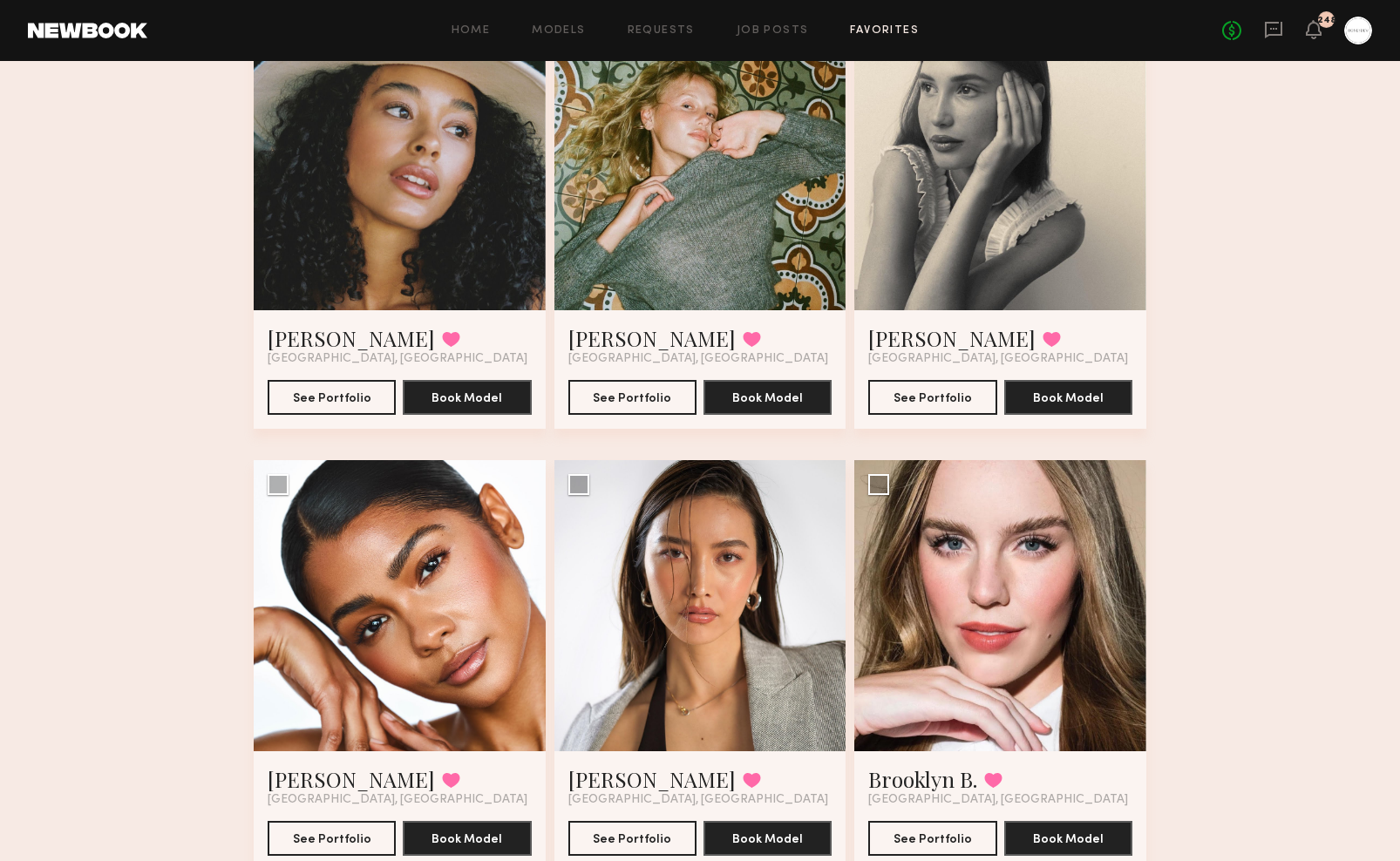
scroll to position [0, 0]
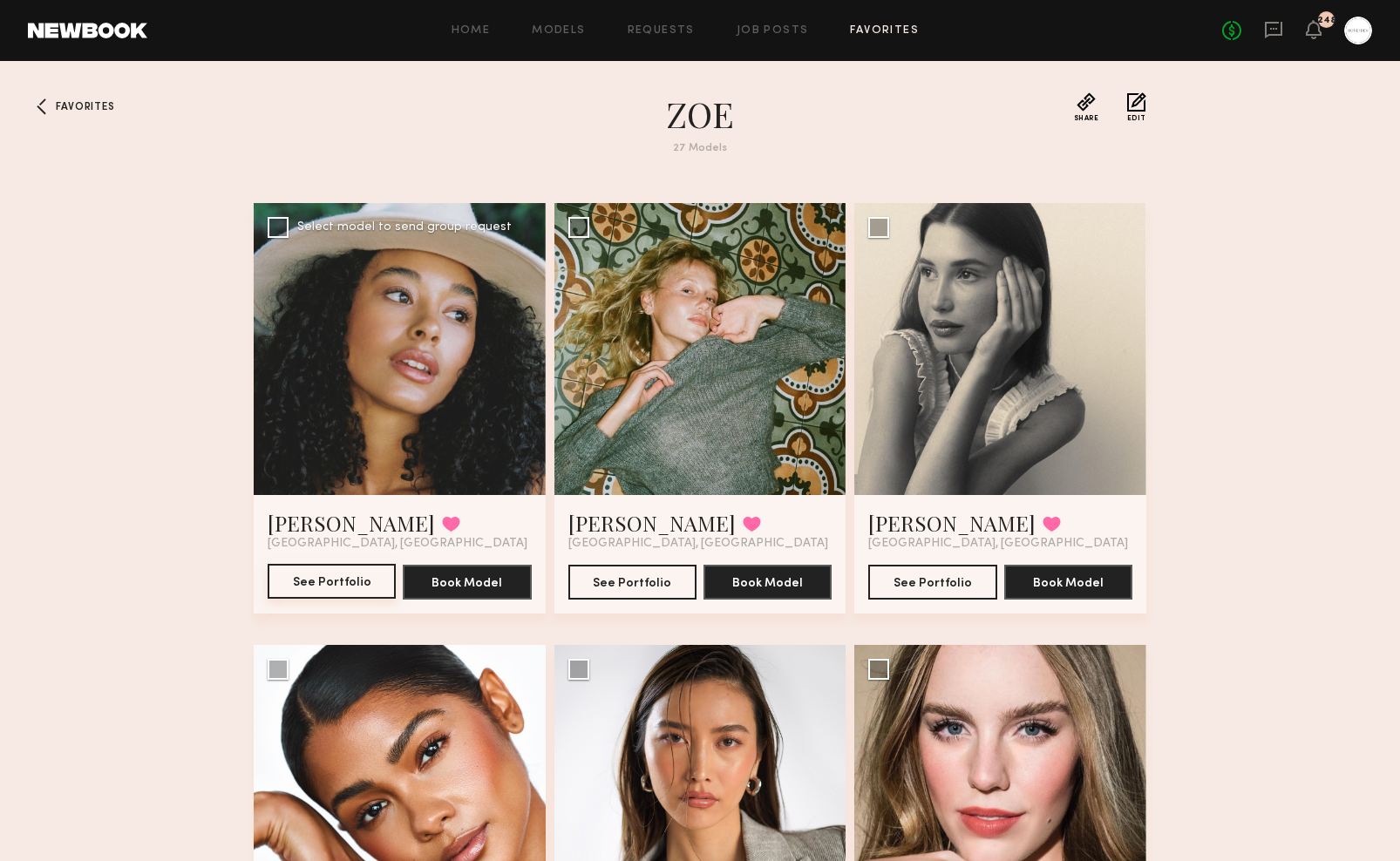
click at [326, 589] on button "See Portfolio" at bounding box center [332, 581] width 128 height 34
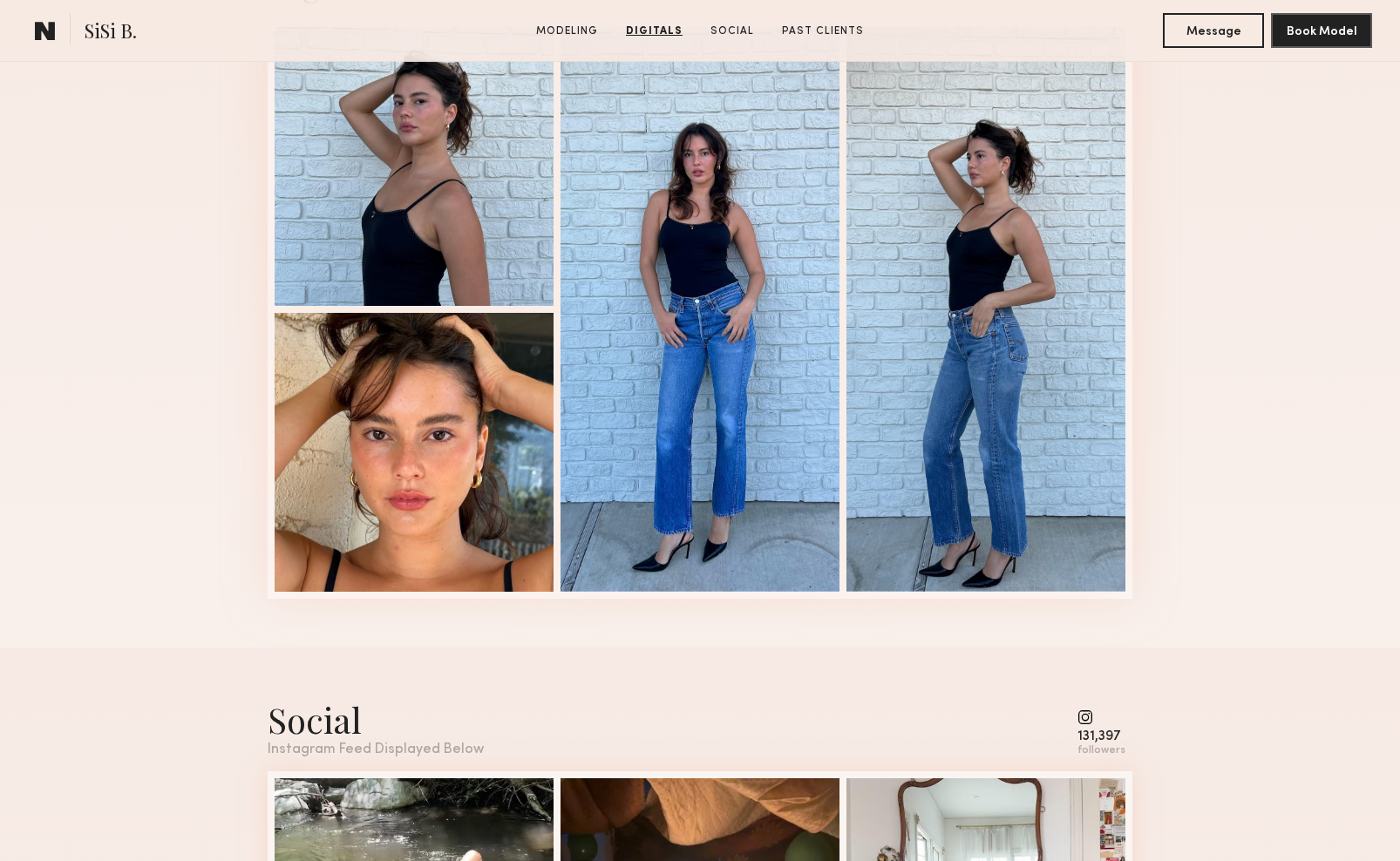
scroll to position [2399, 0]
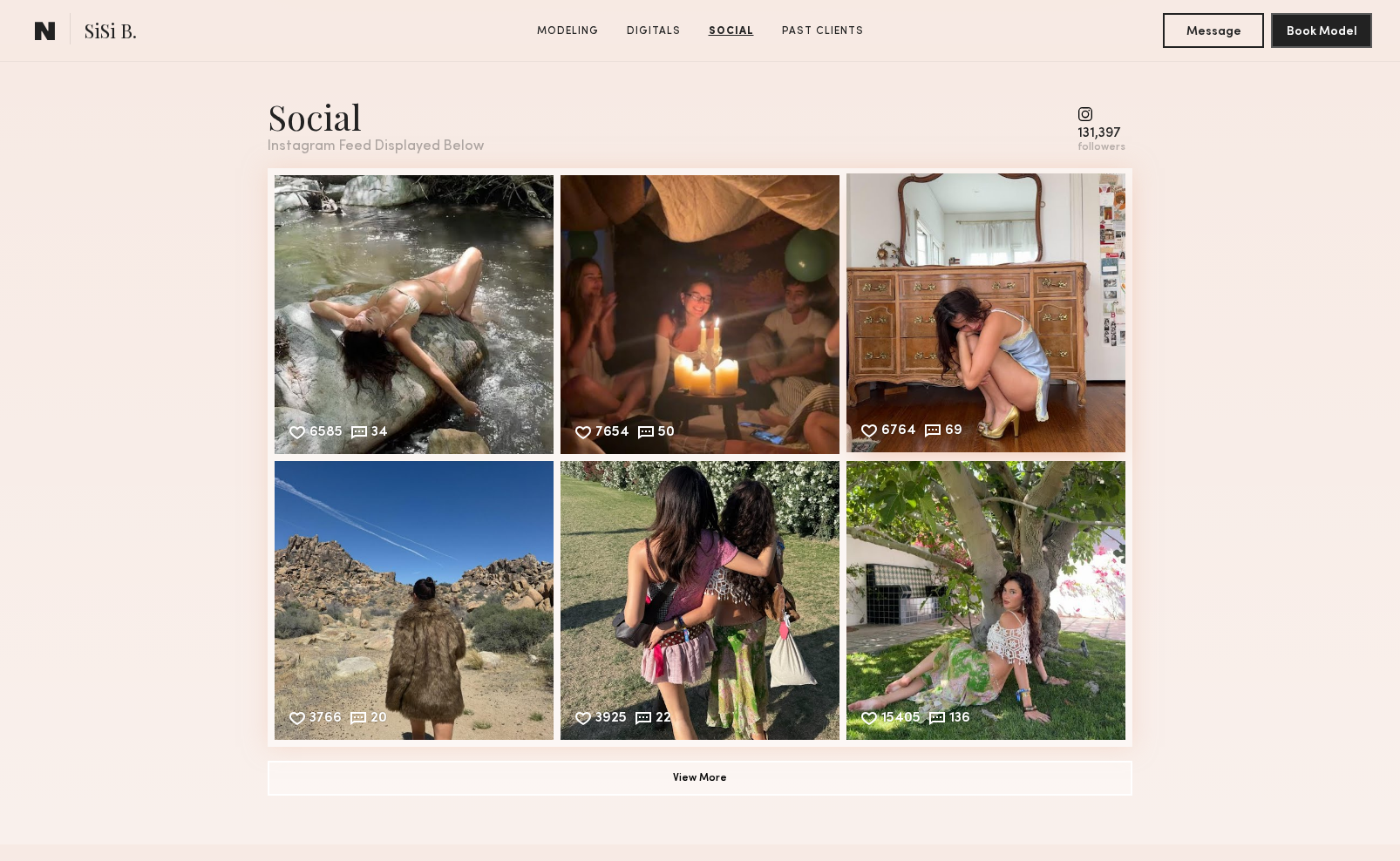
click at [1034, 360] on div "6764 69 Likes & comments displayed to show model’s engagement" at bounding box center [985, 312] width 279 height 278
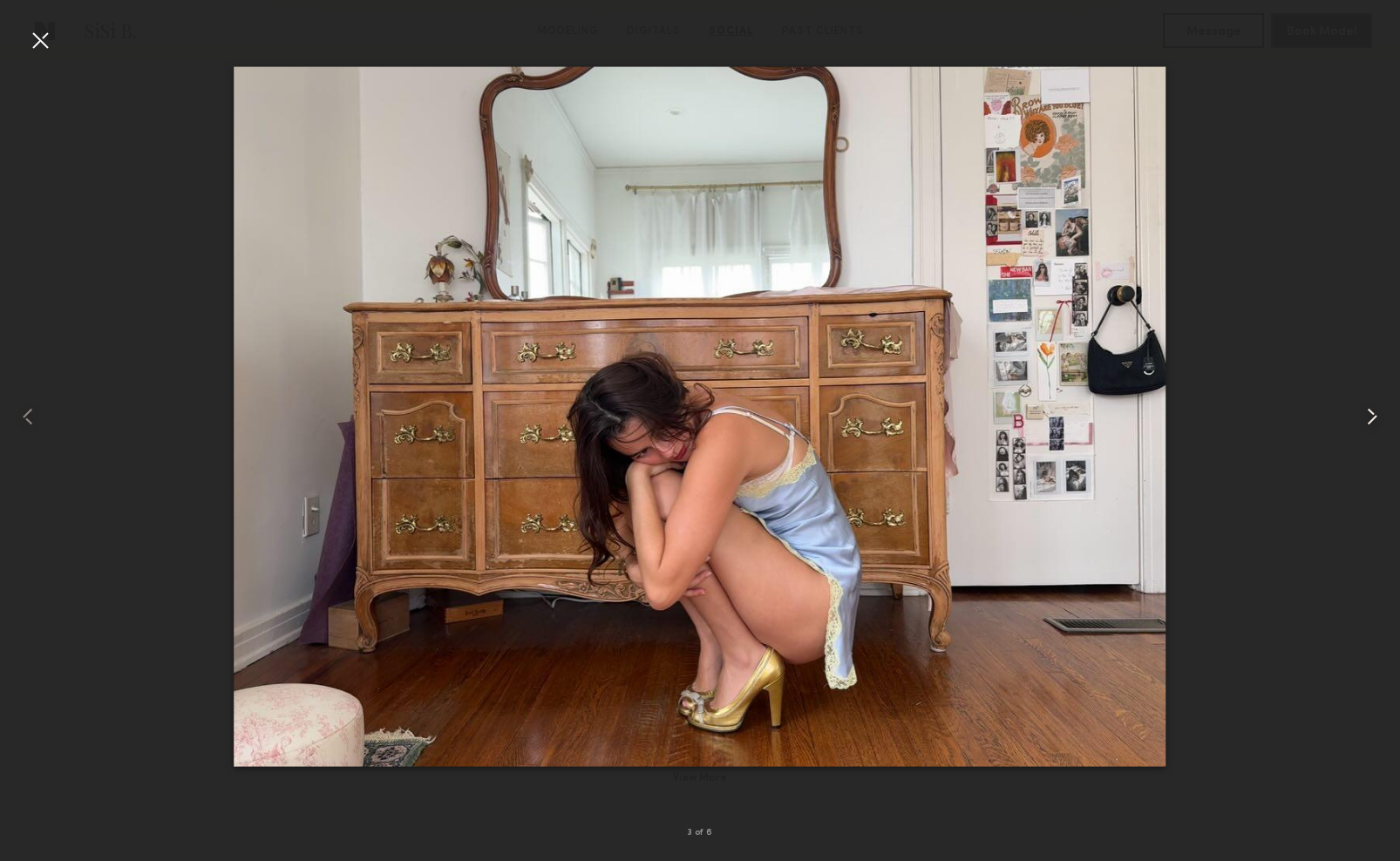
click at [1348, 277] on div at bounding box center [1372, 416] width 56 height 777
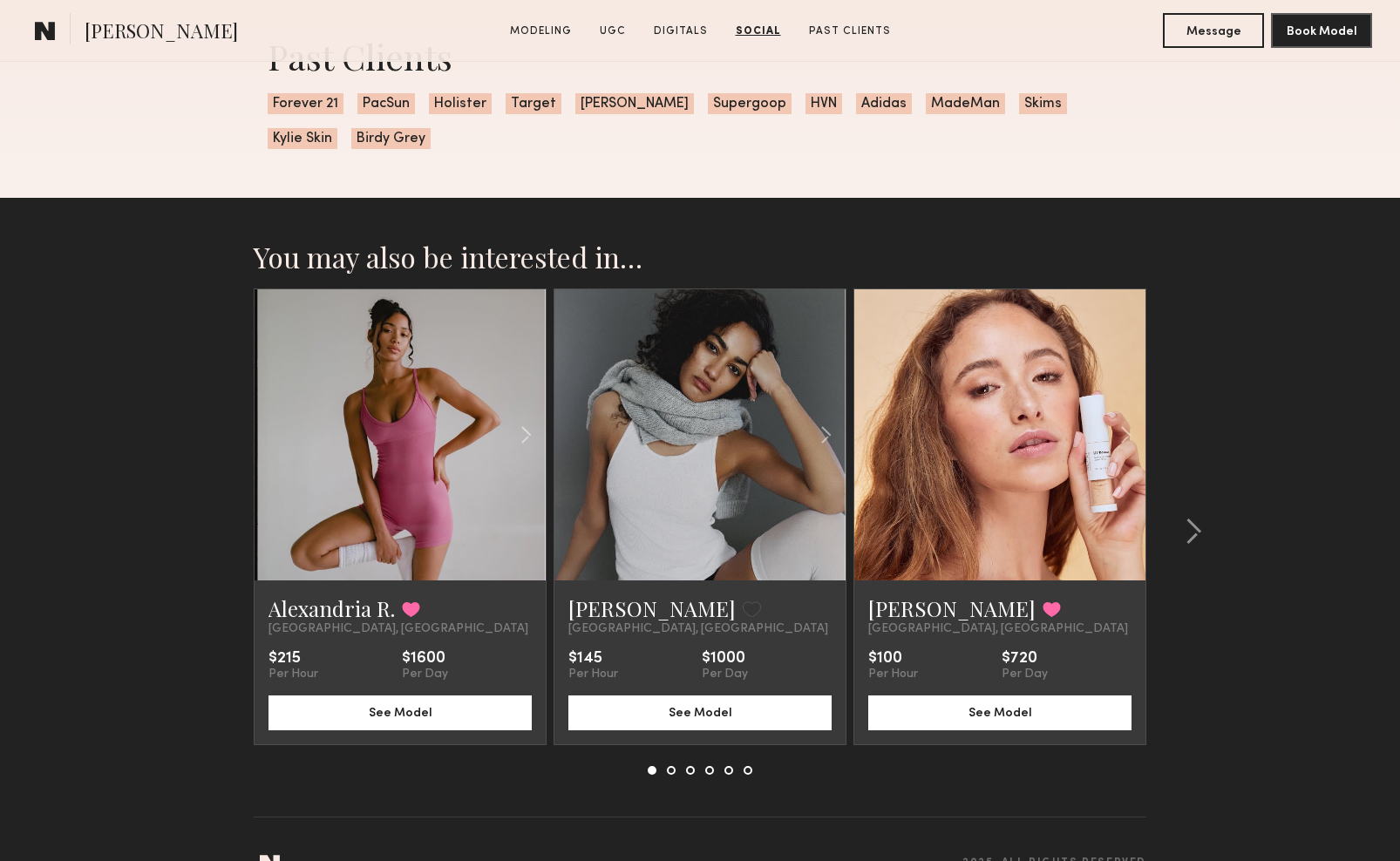
scroll to position [5008, 0]
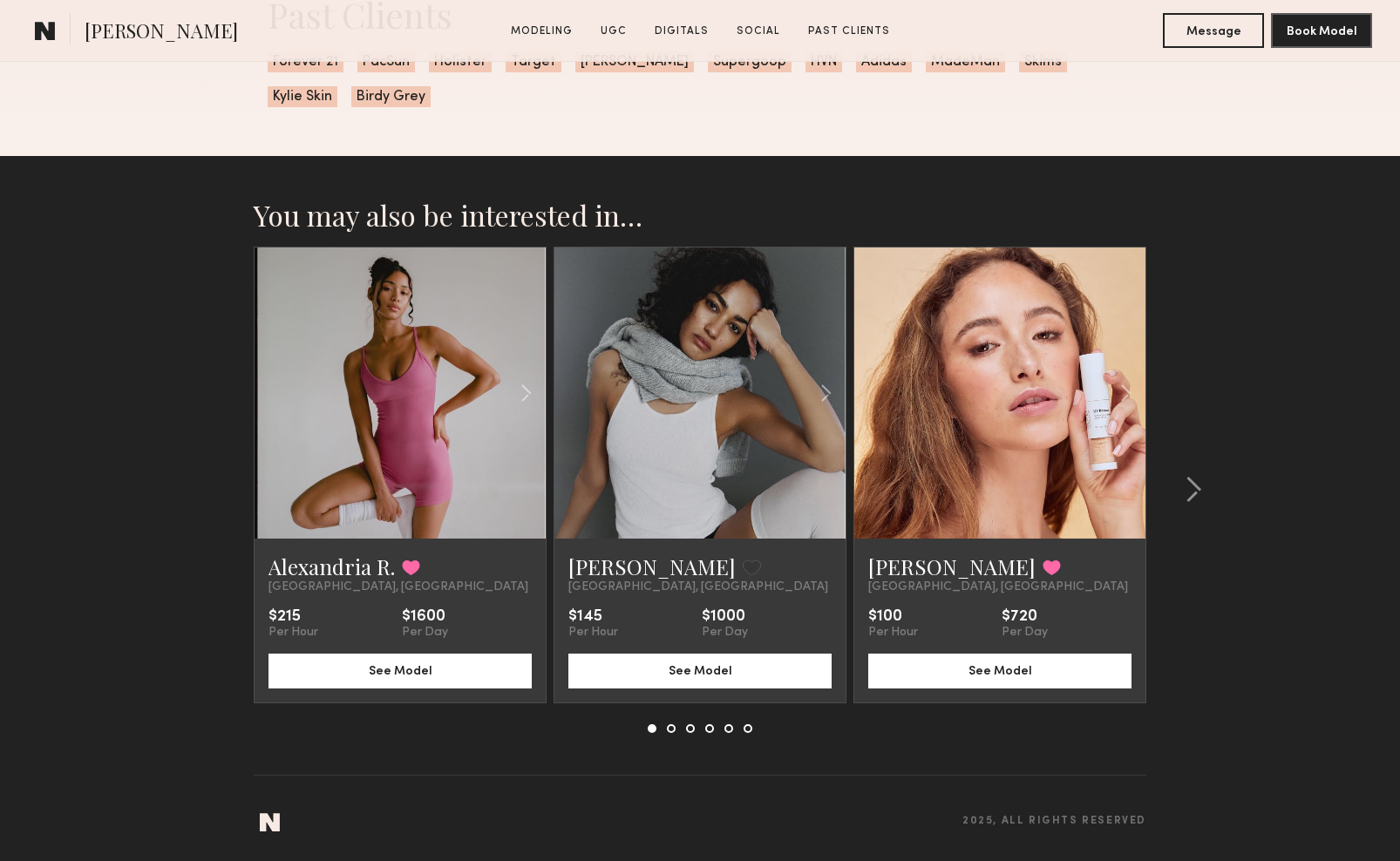
click at [364, 424] on link at bounding box center [400, 392] width 99 height 291
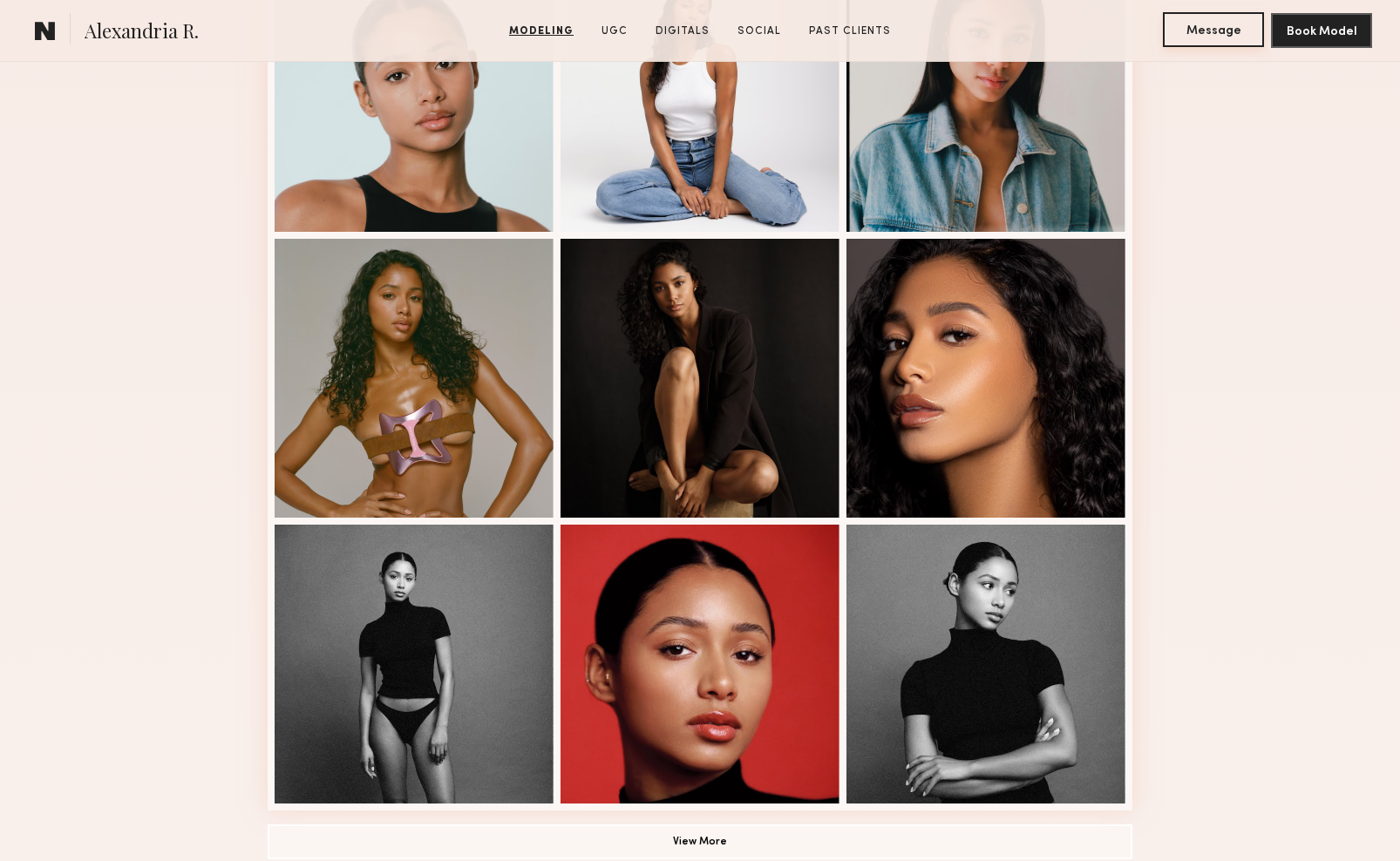
scroll to position [850, 0]
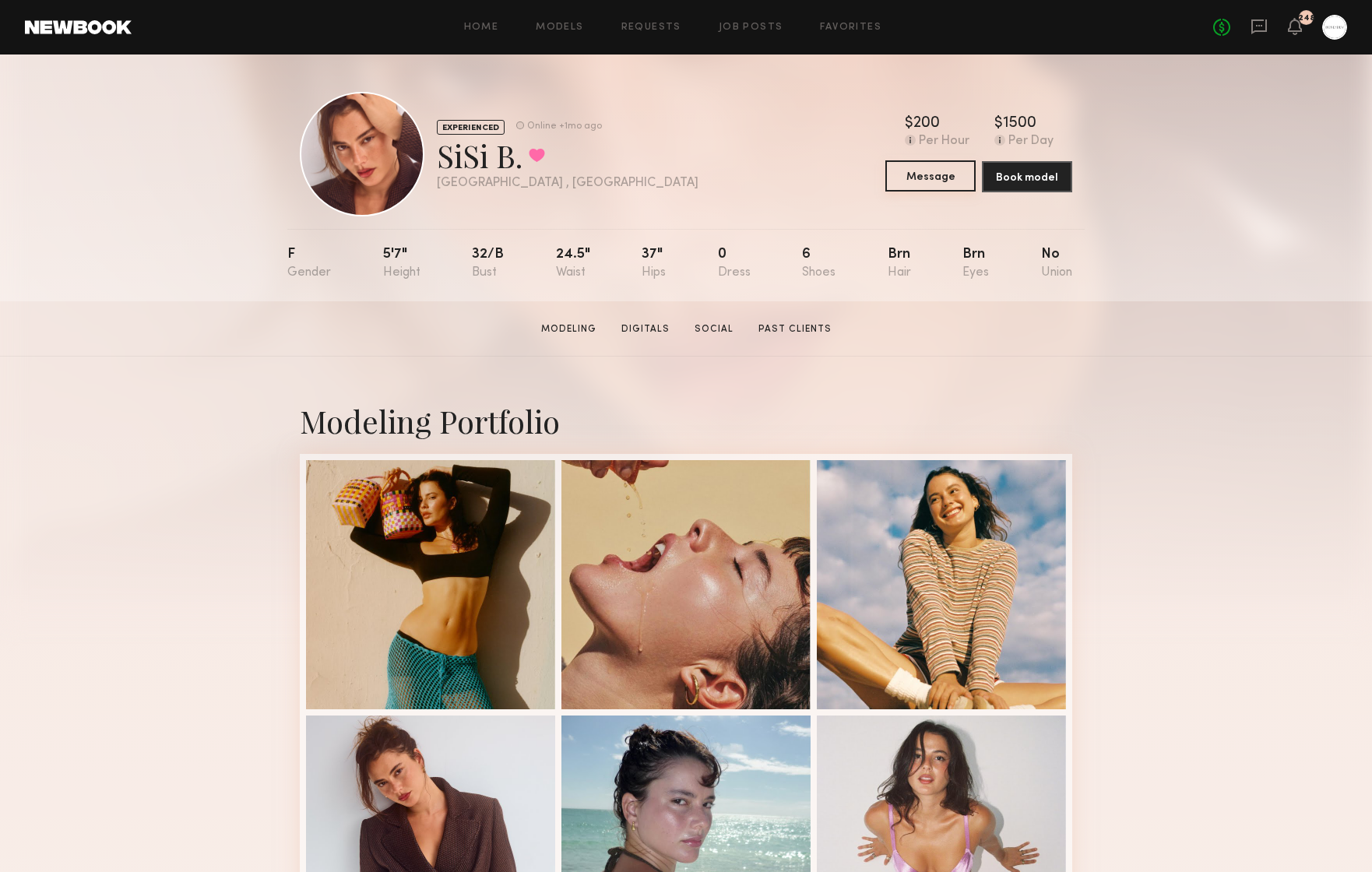
click at [927, 172] on button "Message" at bounding box center [930, 175] width 90 height 31
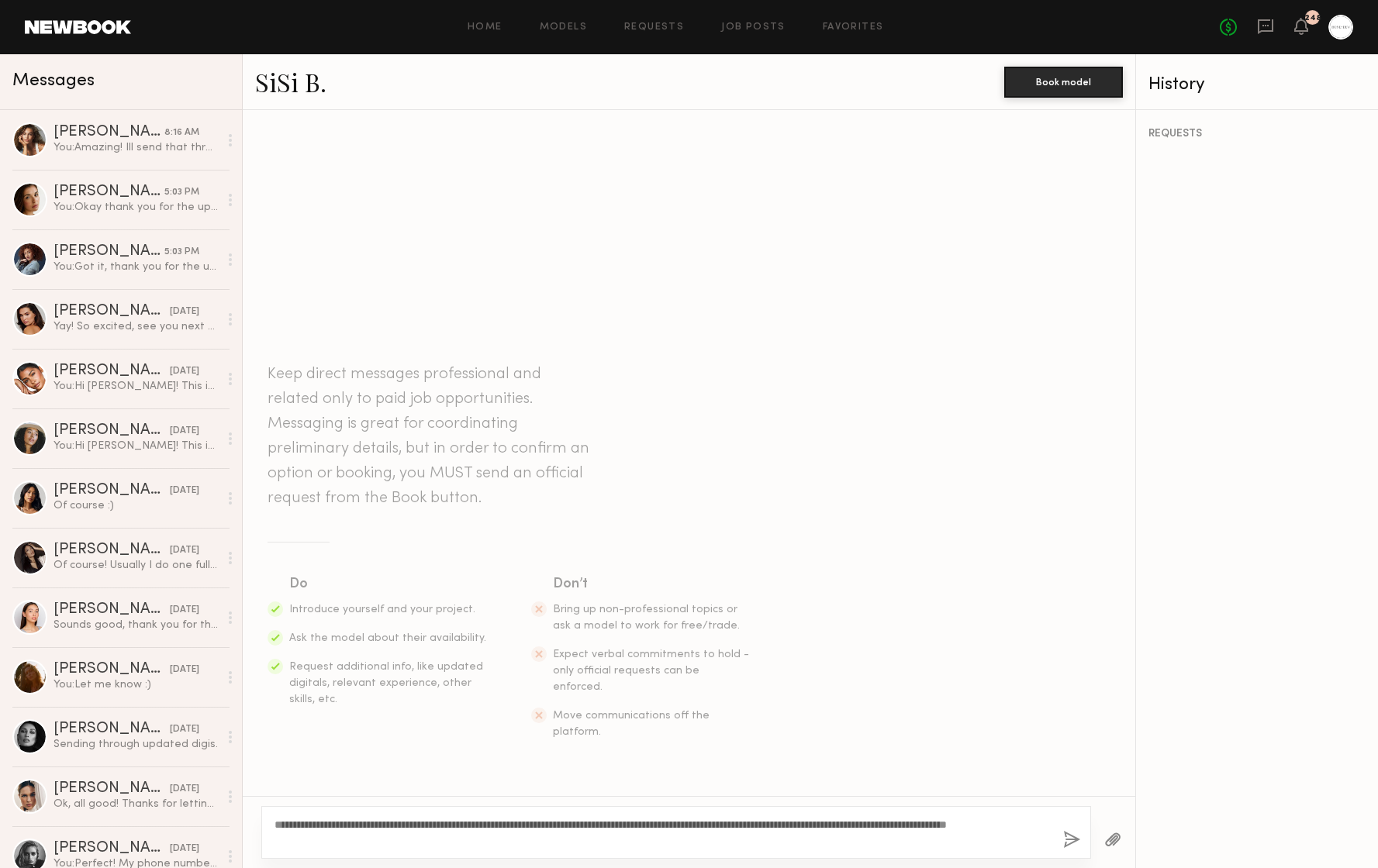
type textarea "**********"
click at [1067, 765] on button "button" at bounding box center [1071, 840] width 17 height 20
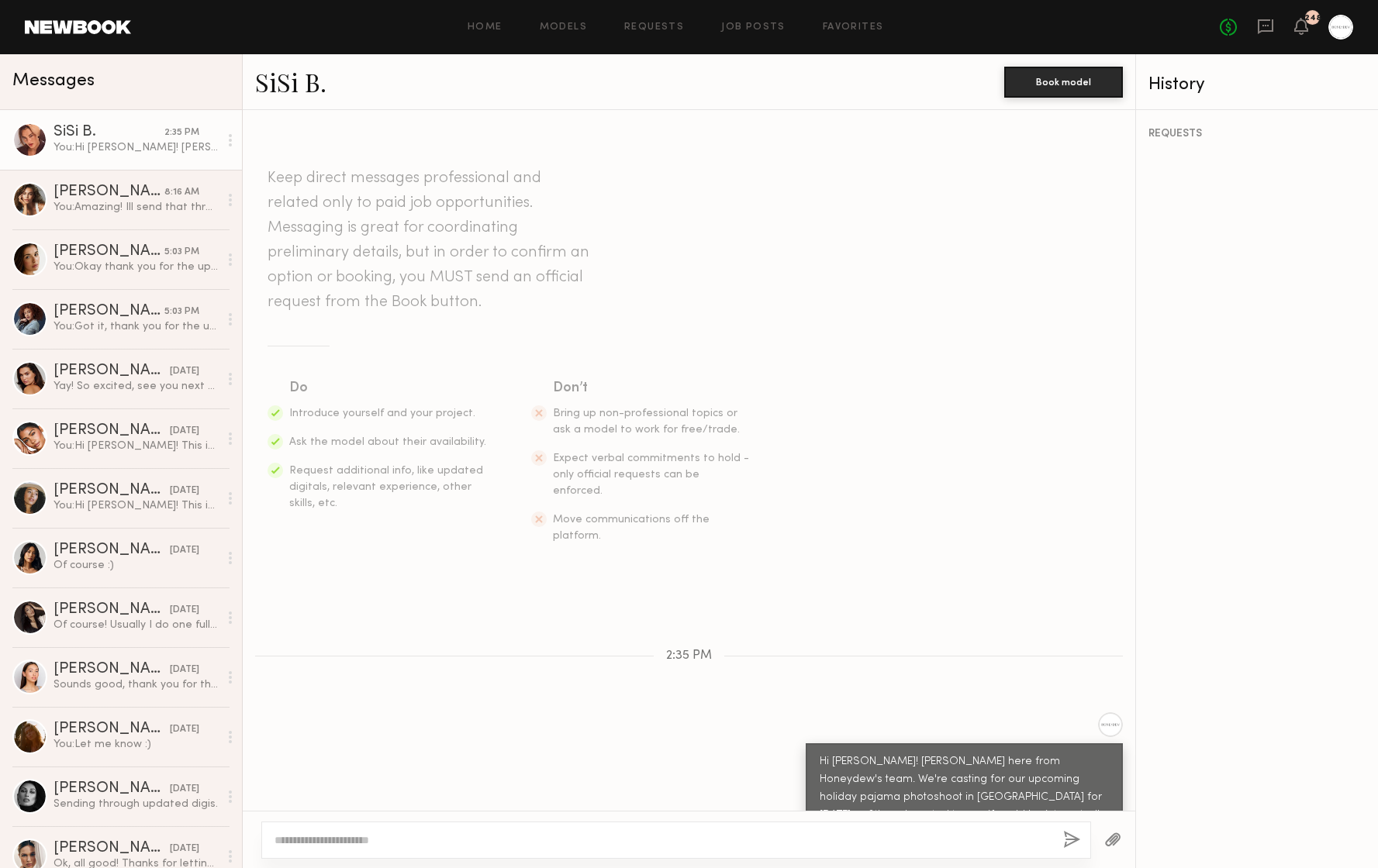
click at [39, 139] on div at bounding box center [30, 140] width 35 height 35
click at [33, 139] on div at bounding box center [30, 140] width 35 height 35
click at [296, 78] on link "SiSi B." at bounding box center [290, 82] width 72 height 33
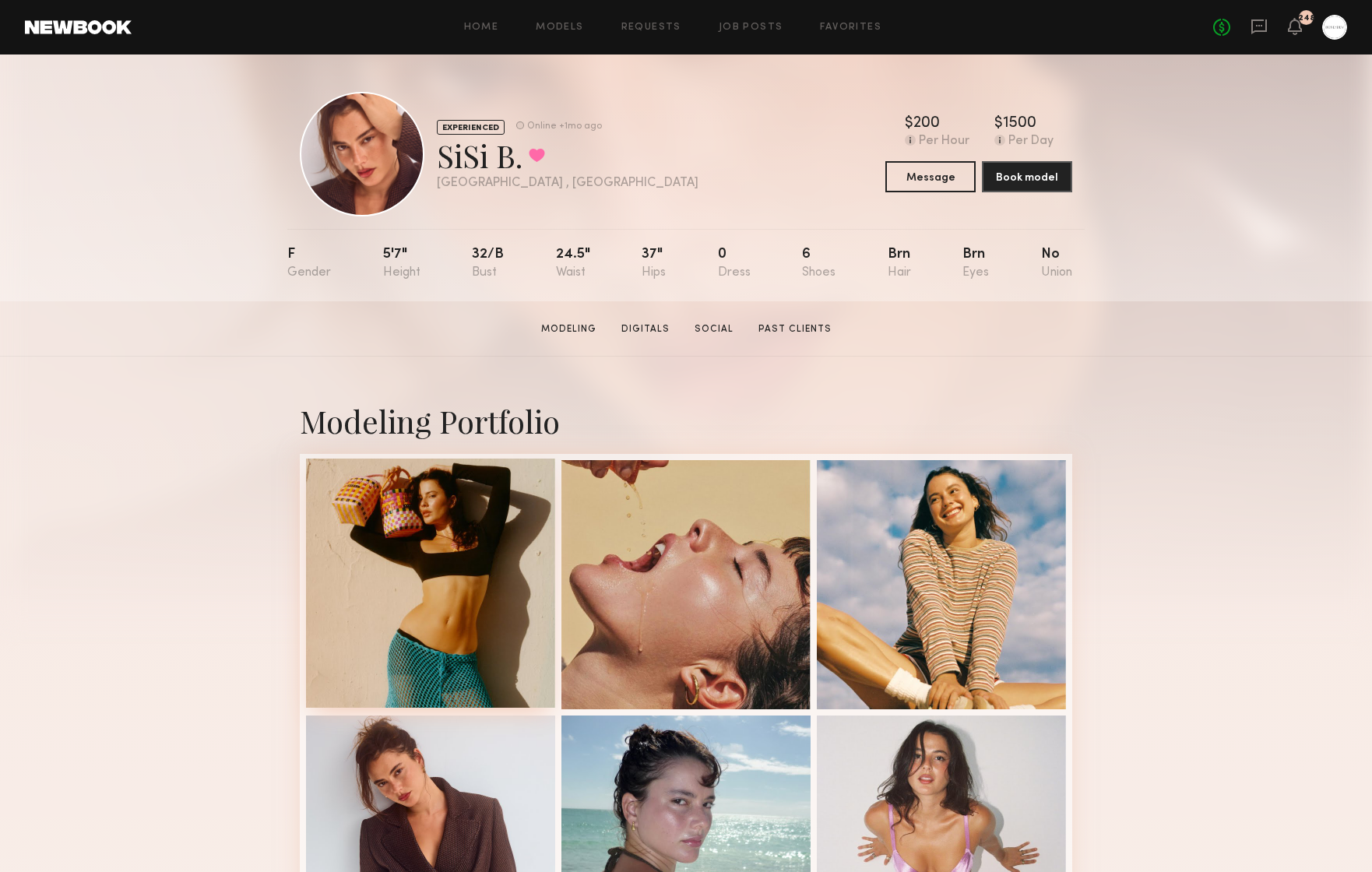
click at [378, 601] on div at bounding box center [430, 583] width 249 height 249
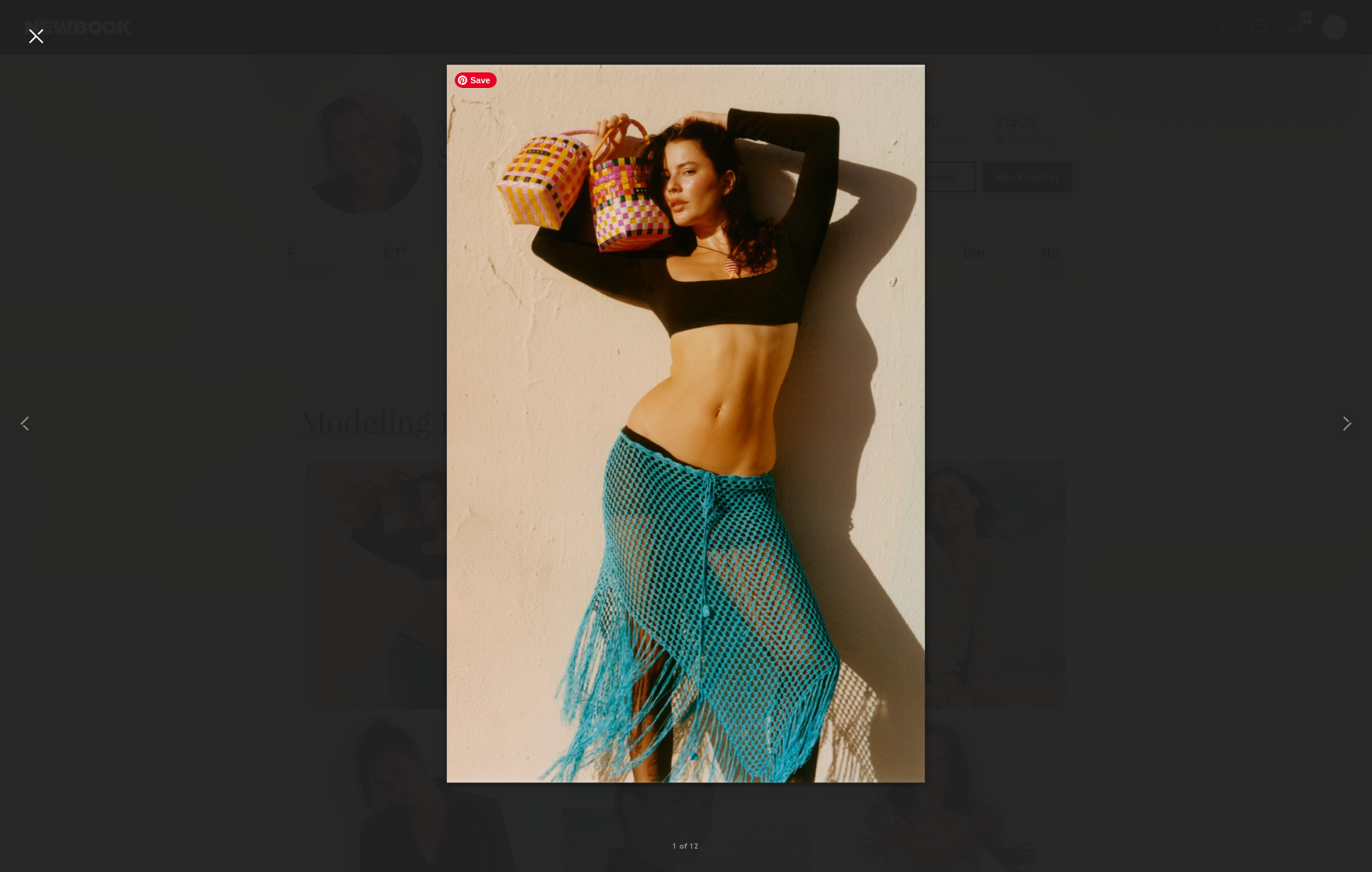
click at [1034, 513] on div at bounding box center [686, 423] width 1372 height 797
click at [1032, 513] on div at bounding box center [686, 423] width 1372 height 797
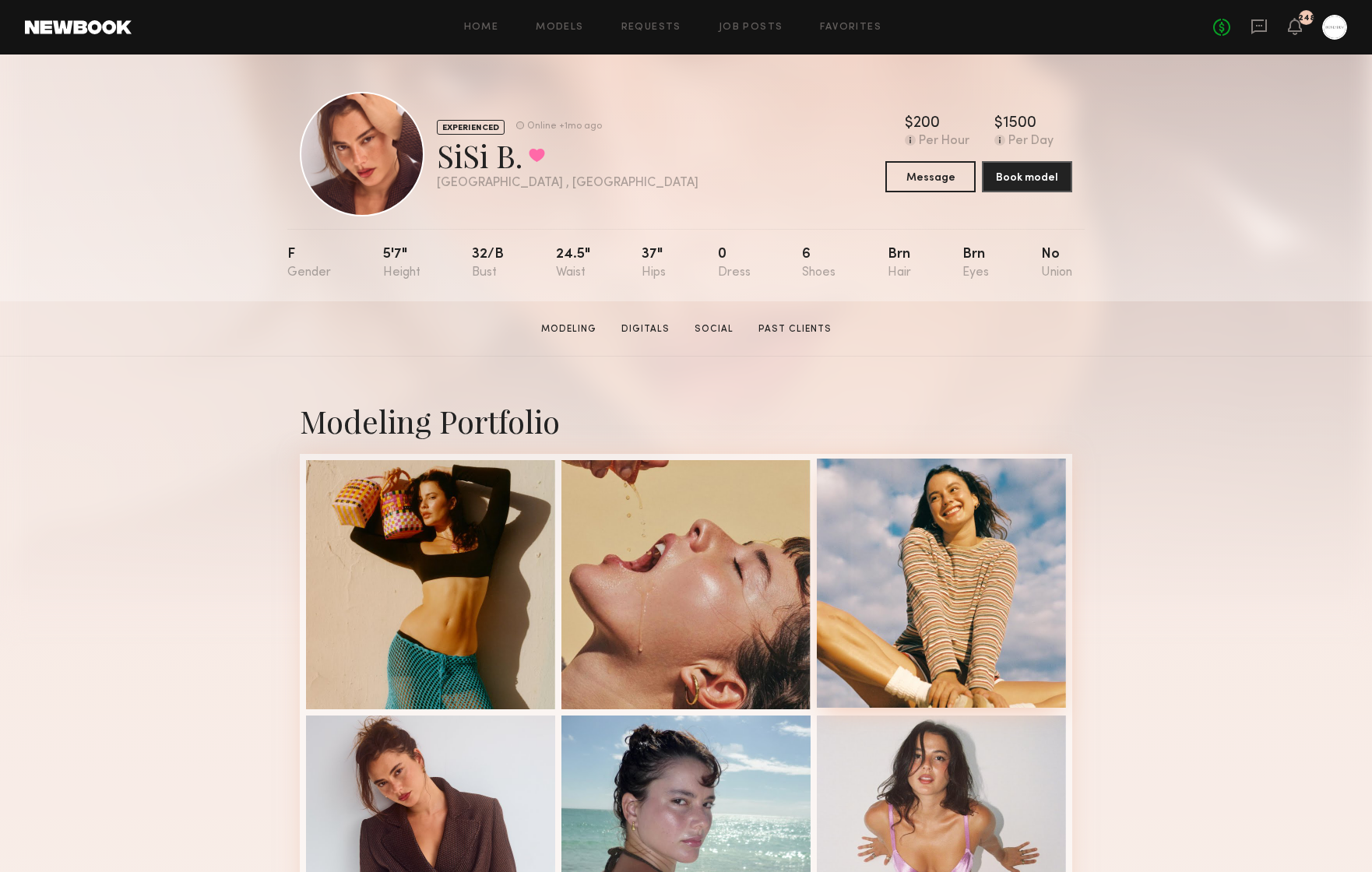
click at [883, 578] on div at bounding box center [941, 583] width 249 height 249
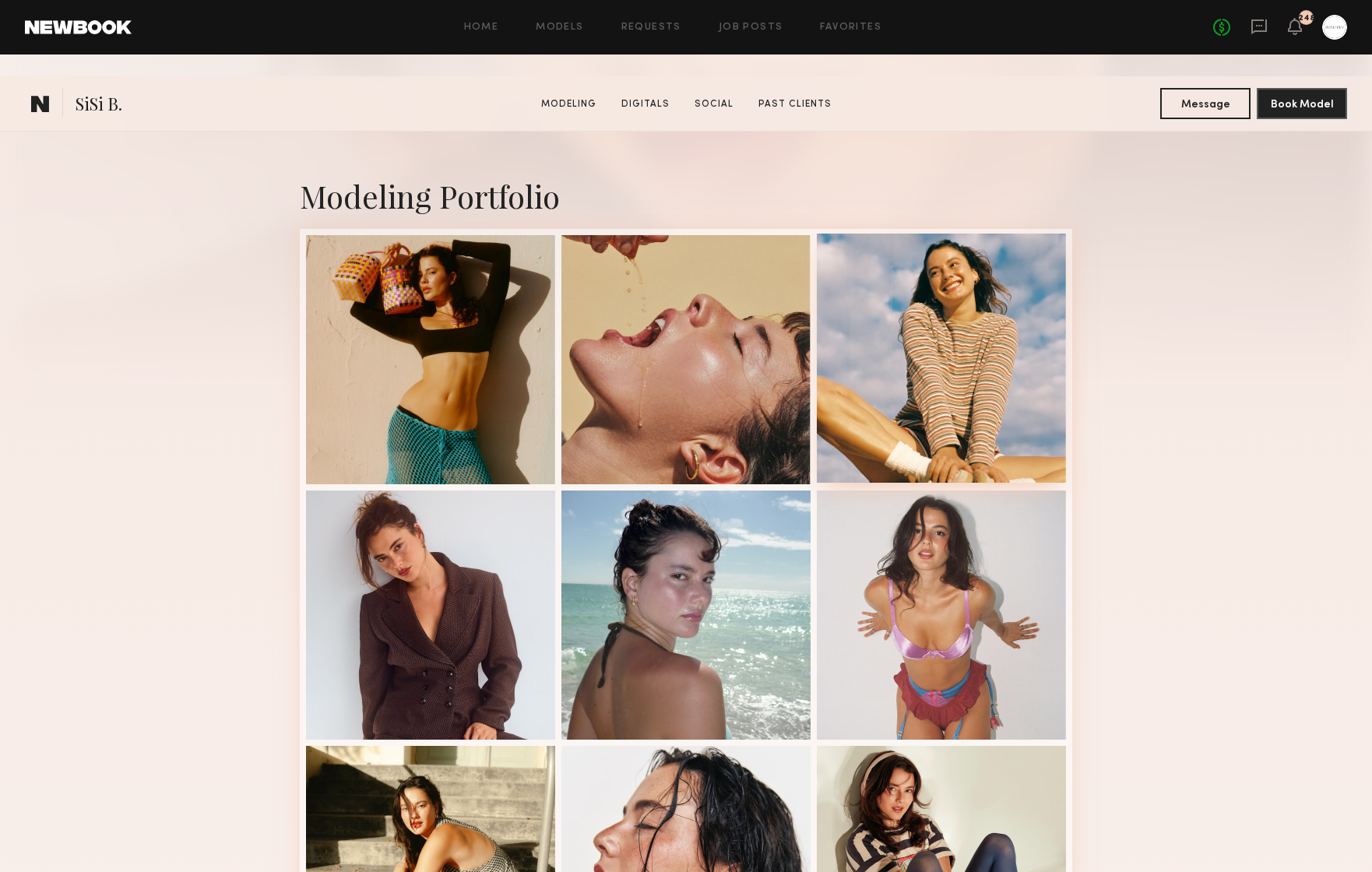
scroll to position [337, 0]
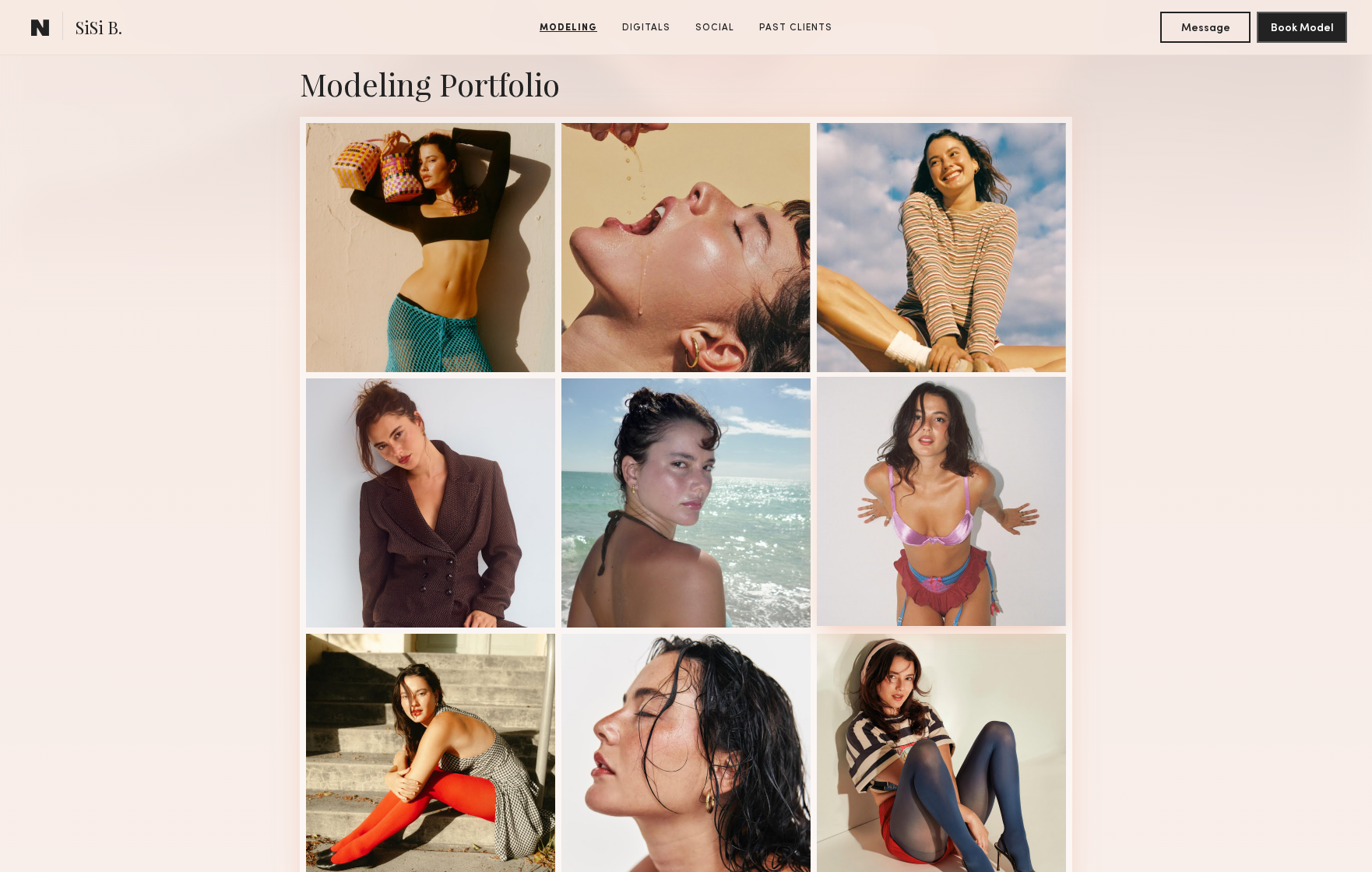
click at [913, 550] on div at bounding box center [941, 501] width 249 height 249
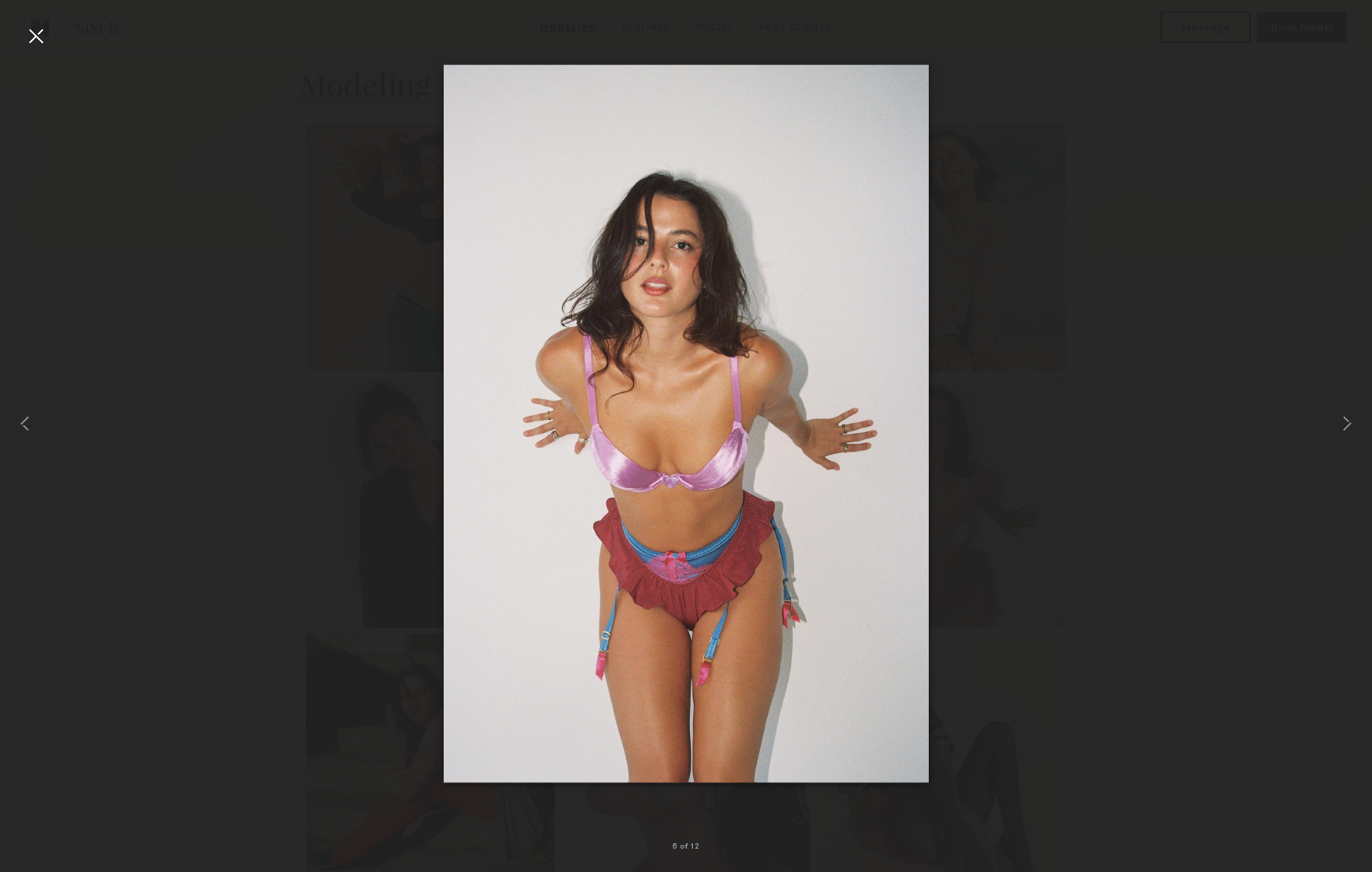
click at [1096, 615] on div at bounding box center [686, 423] width 1372 height 797
click at [337, 486] on div at bounding box center [686, 423] width 1372 height 797
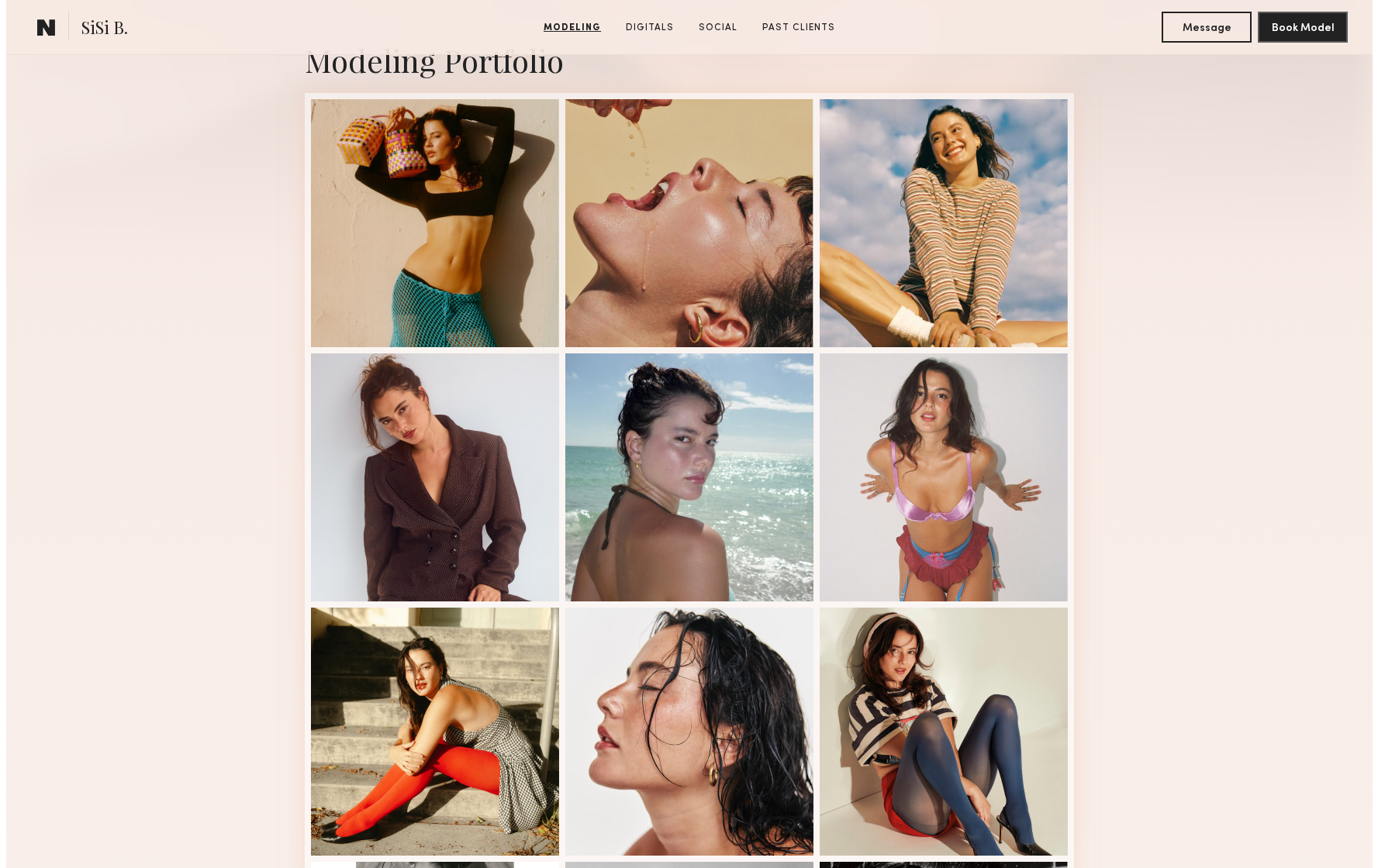
scroll to position [0, 0]
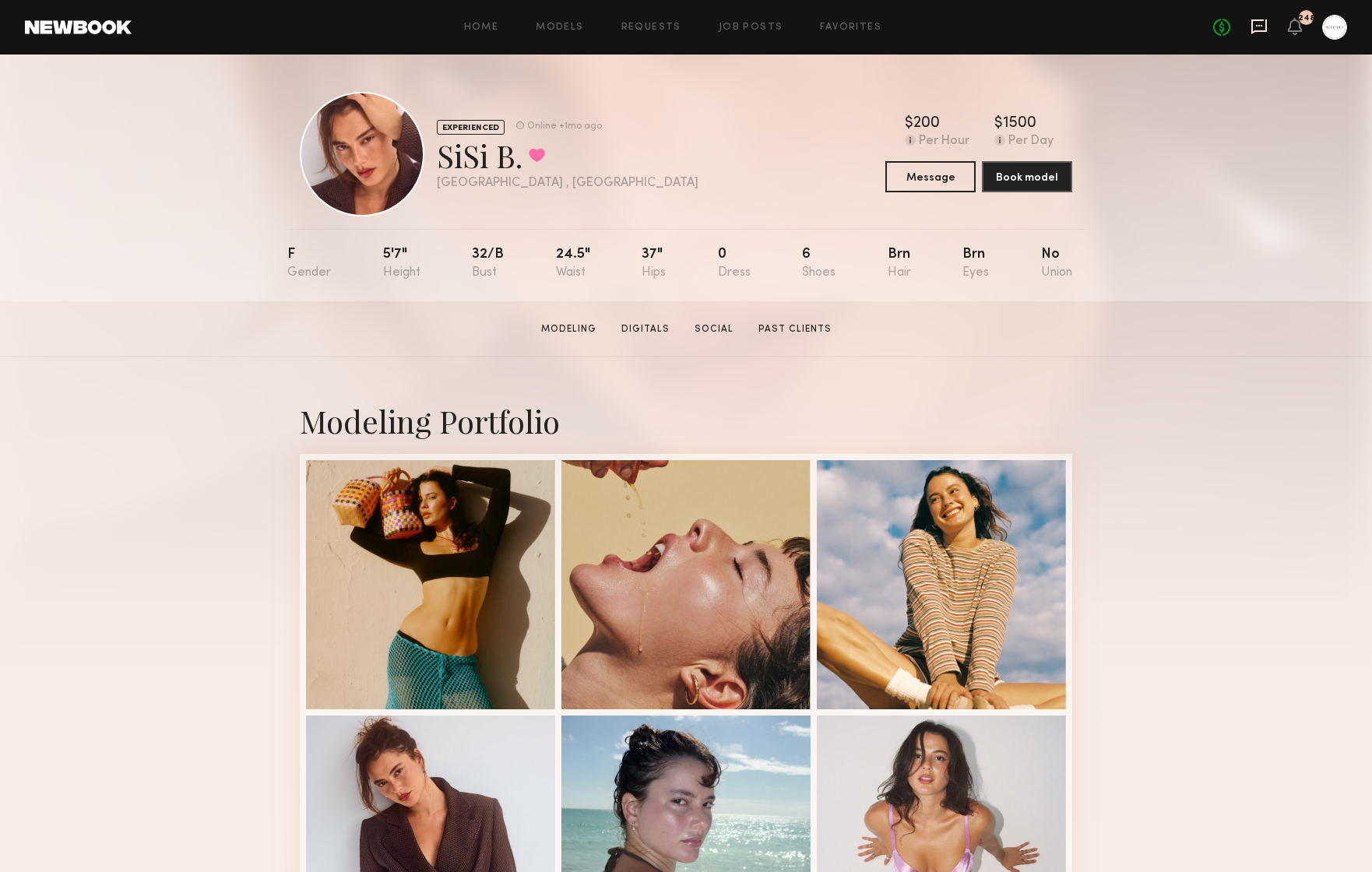
click at [1261, 21] on icon at bounding box center [1259, 27] width 17 height 17
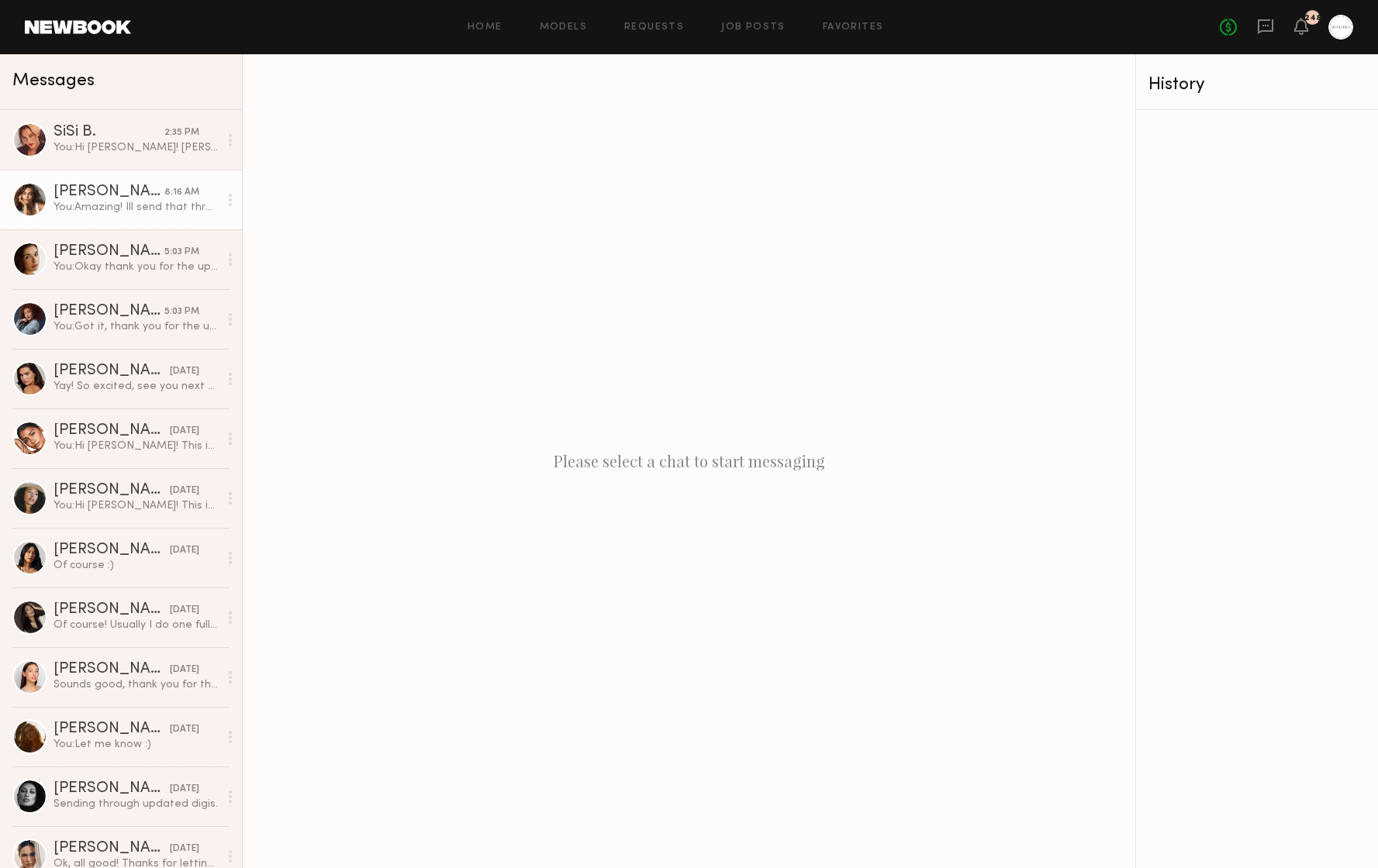
click at [119, 211] on div "You: Amazing! Ill send that through shortly xx" at bounding box center [136, 207] width 165 height 15
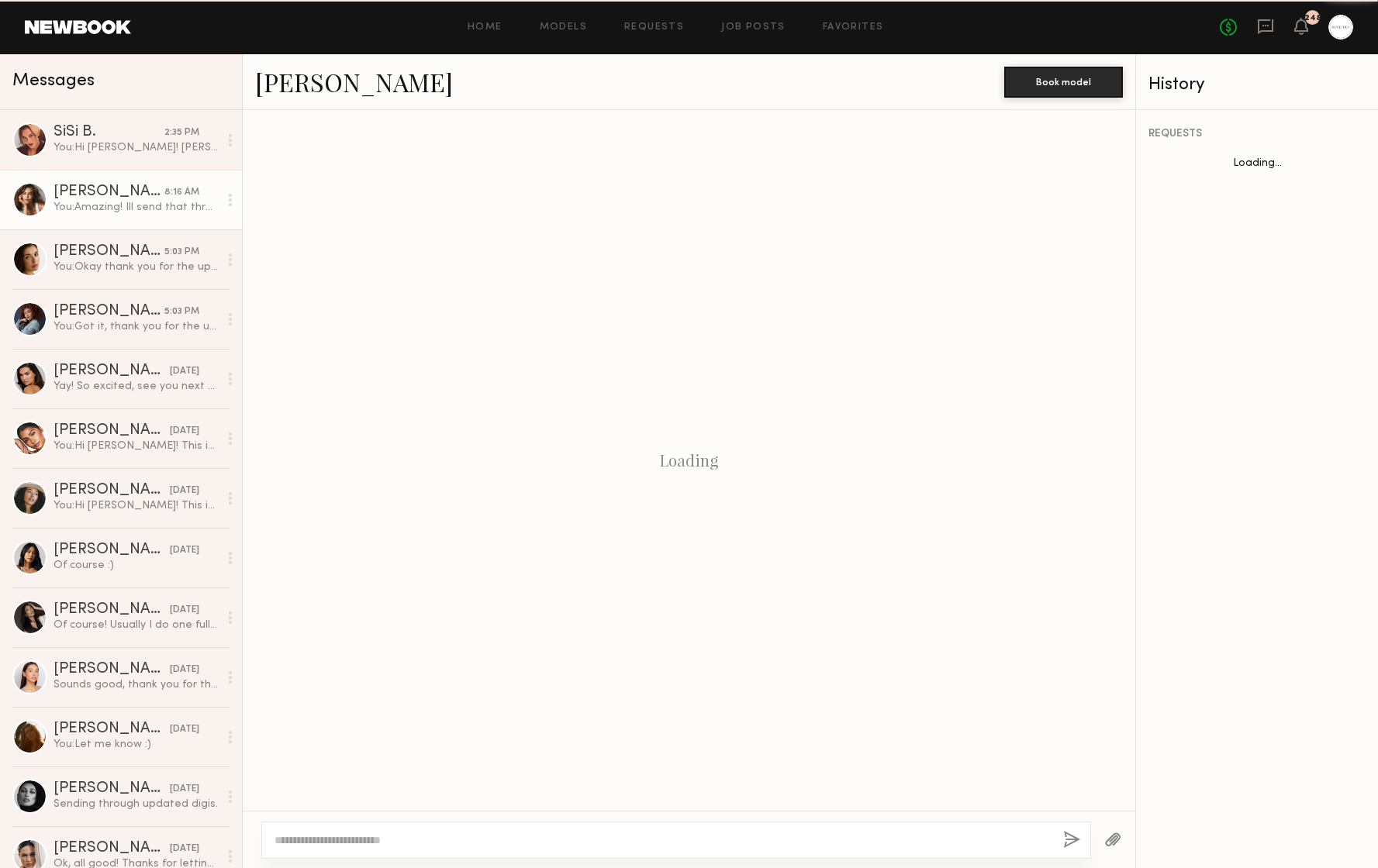
scroll to position [713, 0]
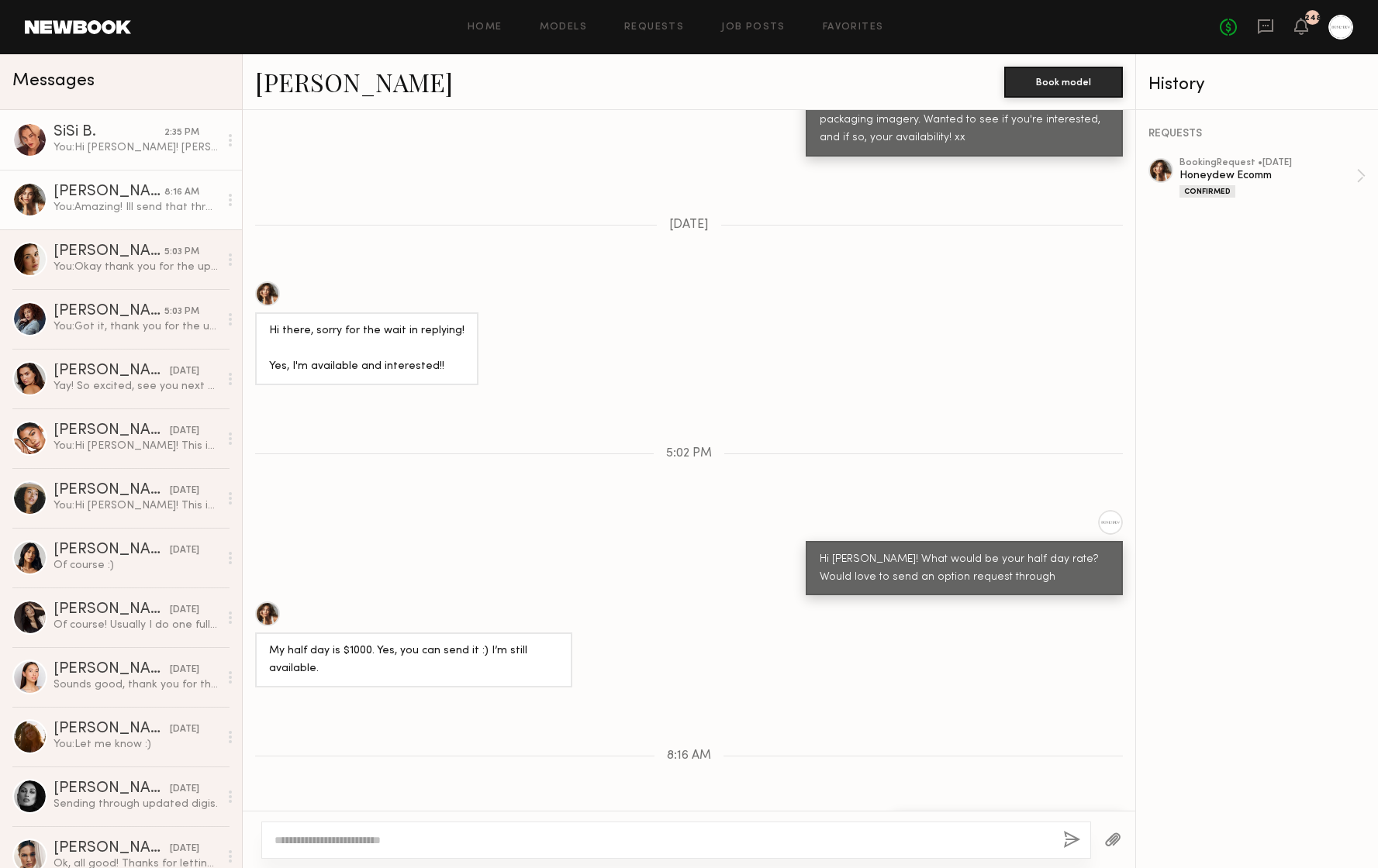
click at [104, 160] on link "SiSi B. 2:35 PM You: Hi [PERSON_NAME]! [PERSON_NAME] here from Honeydew's team.…" at bounding box center [121, 140] width 242 height 60
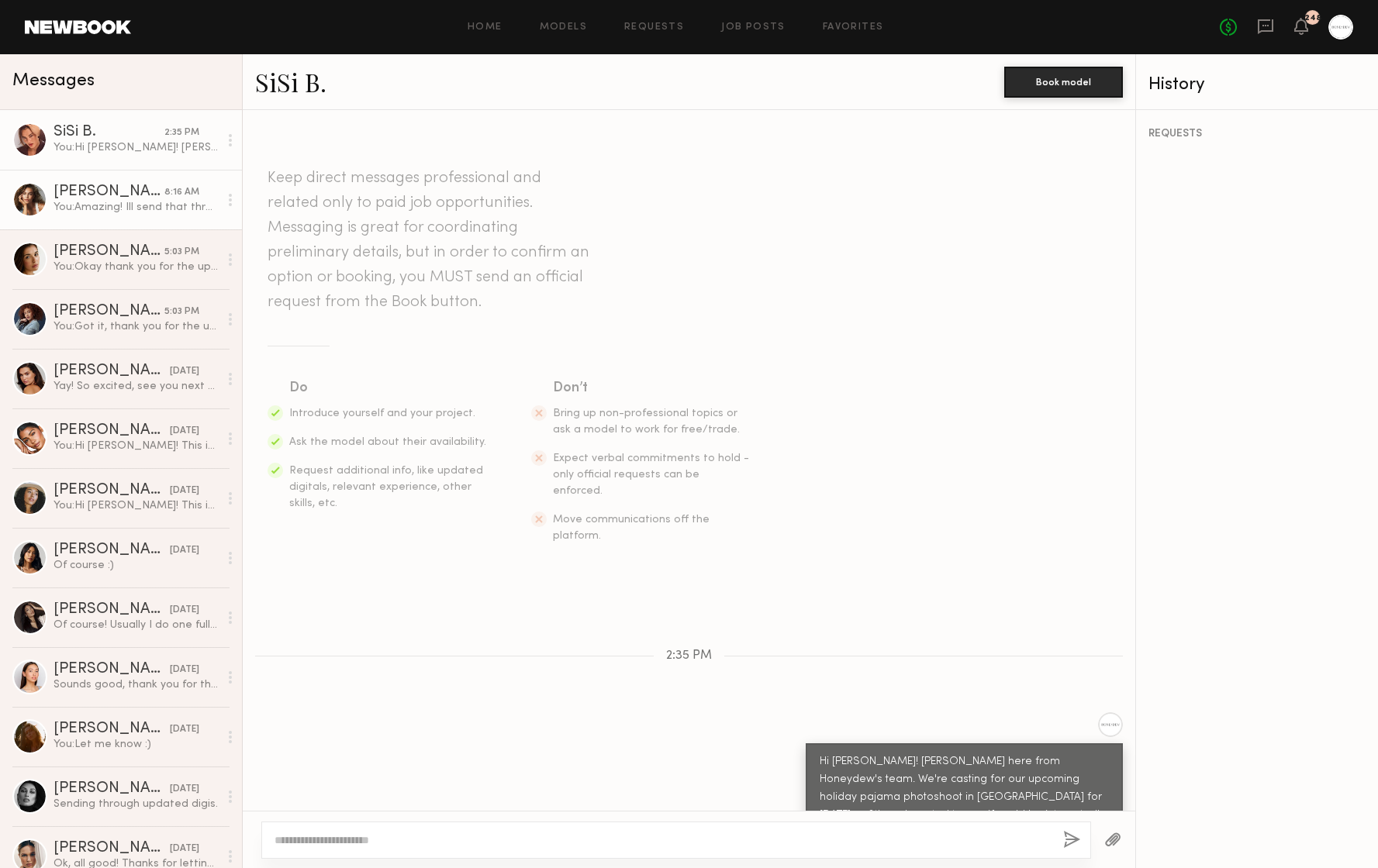
click at [69, 193] on div "[PERSON_NAME]" at bounding box center [109, 193] width 111 height 16
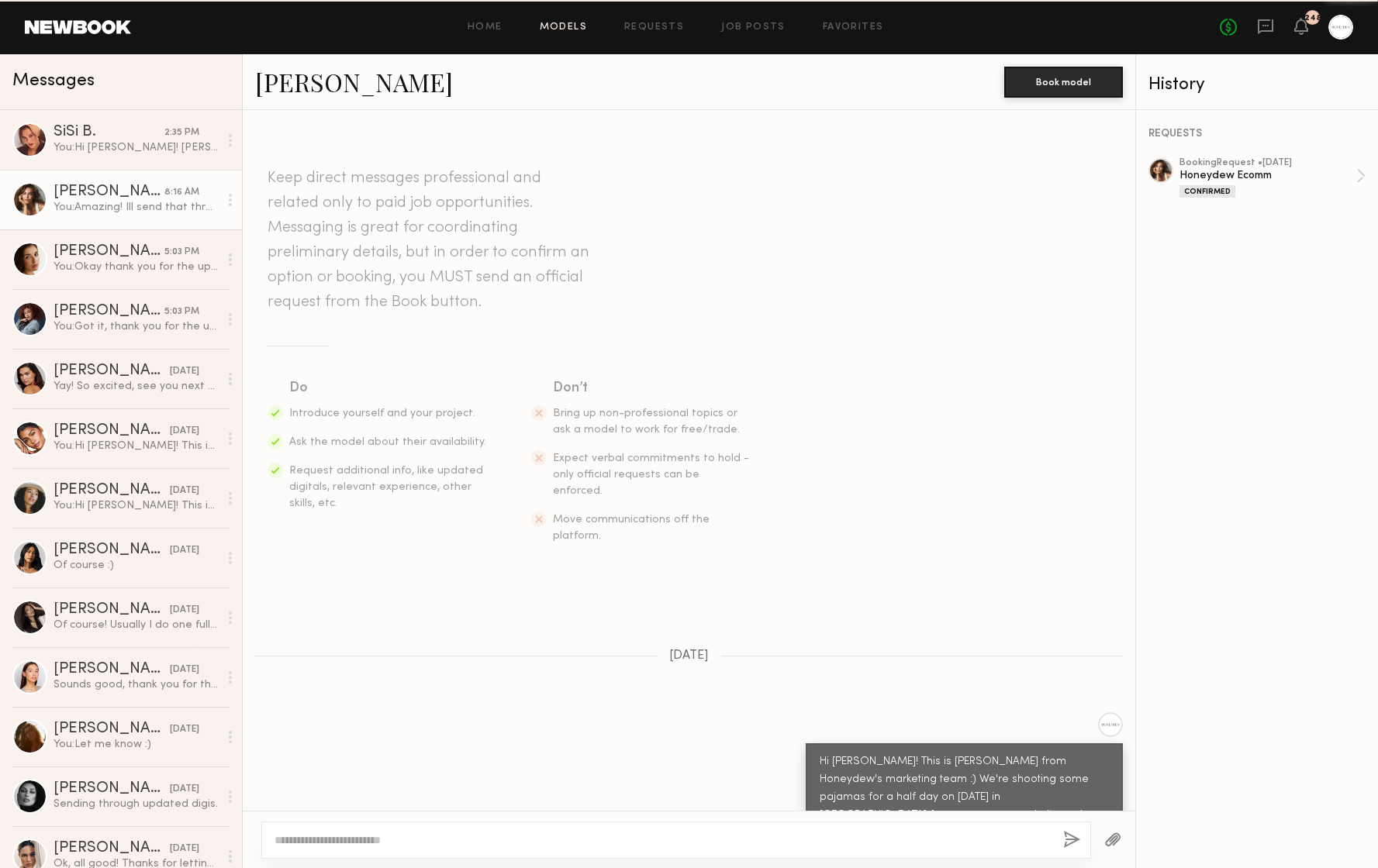
scroll to position [713, 0]
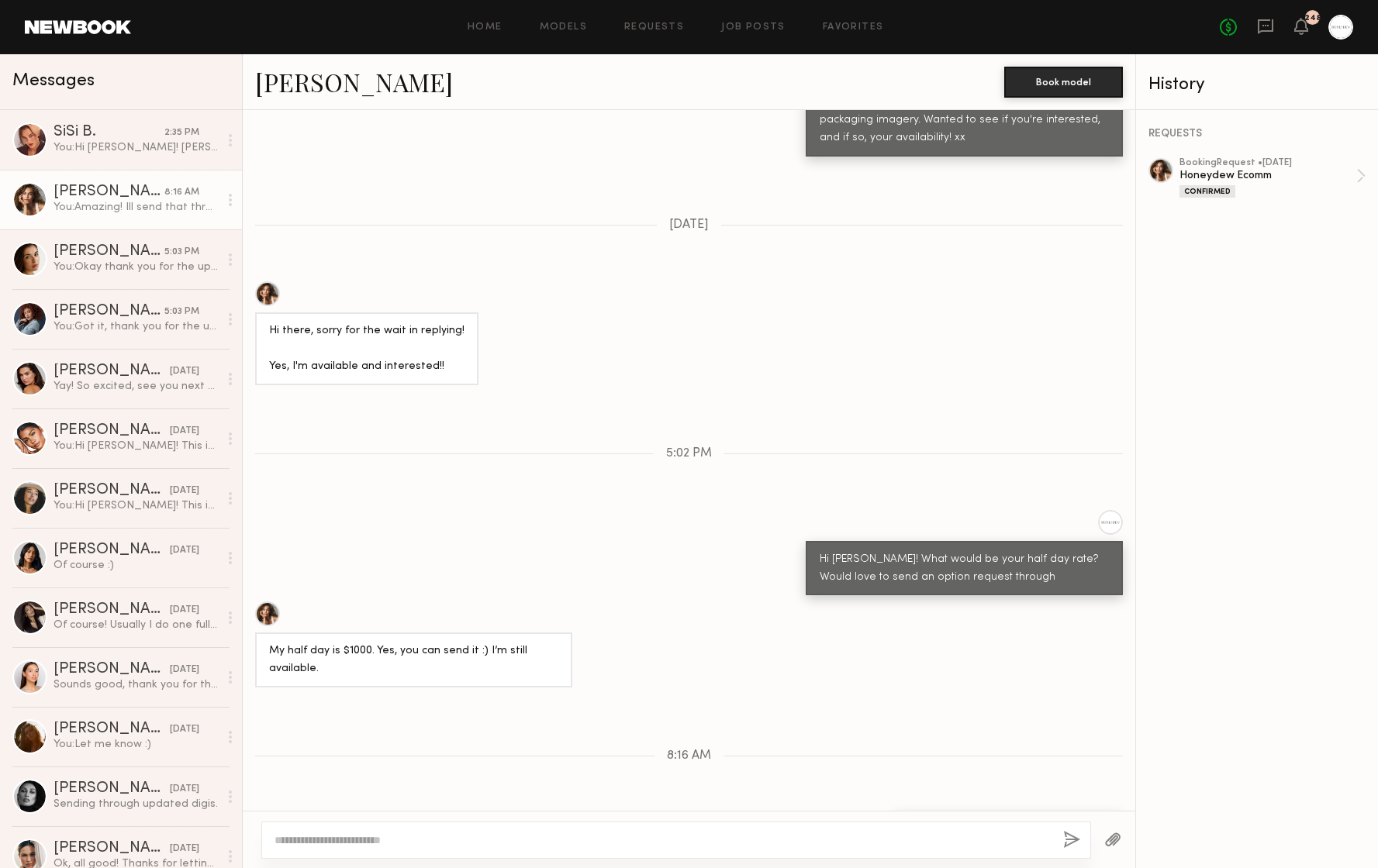
click at [508, 845] on div at bounding box center [676, 840] width 830 height 37
click at [503, 839] on textarea at bounding box center [662, 840] width 776 height 16
type textarea "**********"
click at [1082, 831] on div "**********" at bounding box center [676, 840] width 830 height 37
click at [1070, 841] on button "button" at bounding box center [1071, 840] width 17 height 20
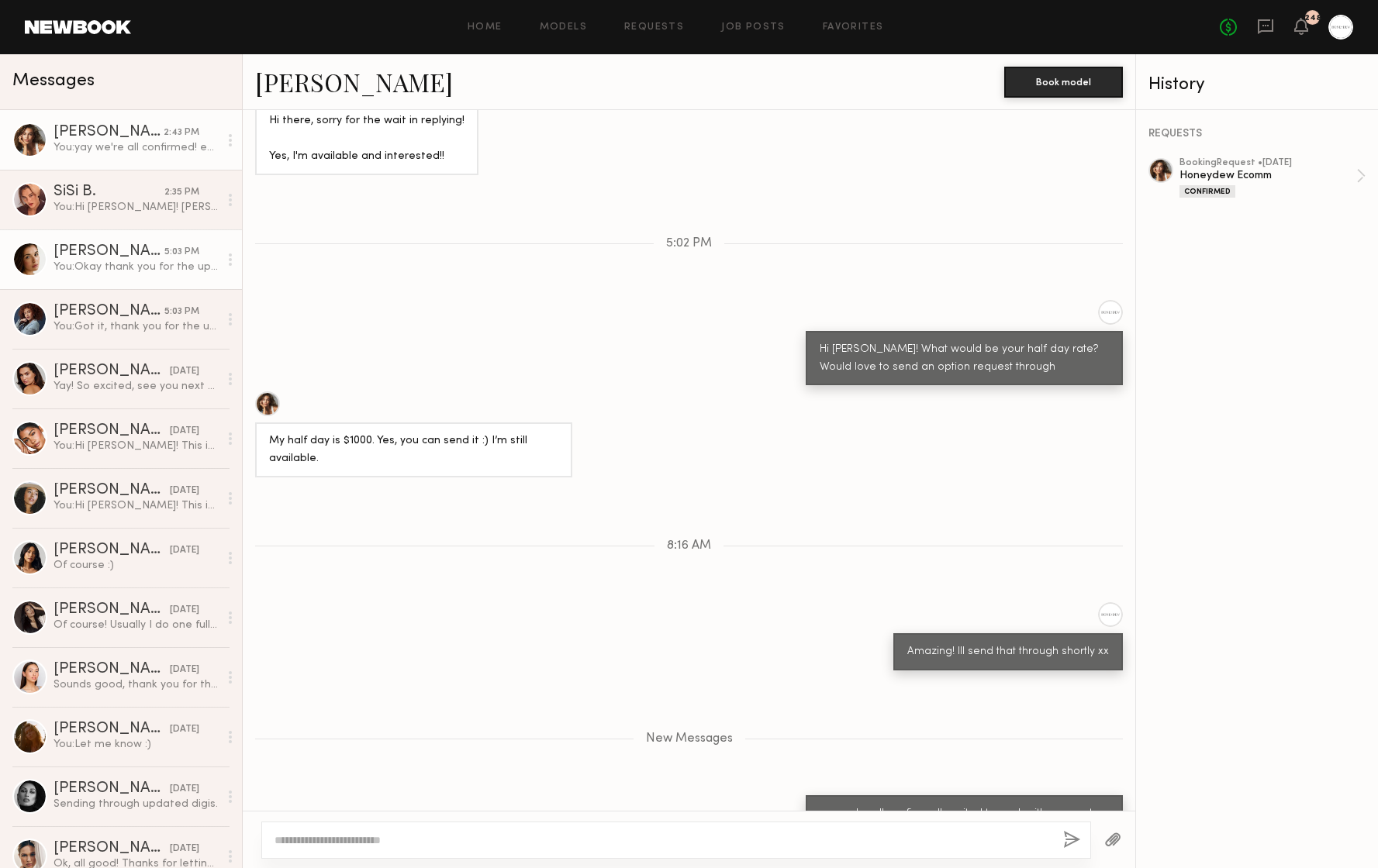
scroll to position [1020, 0]
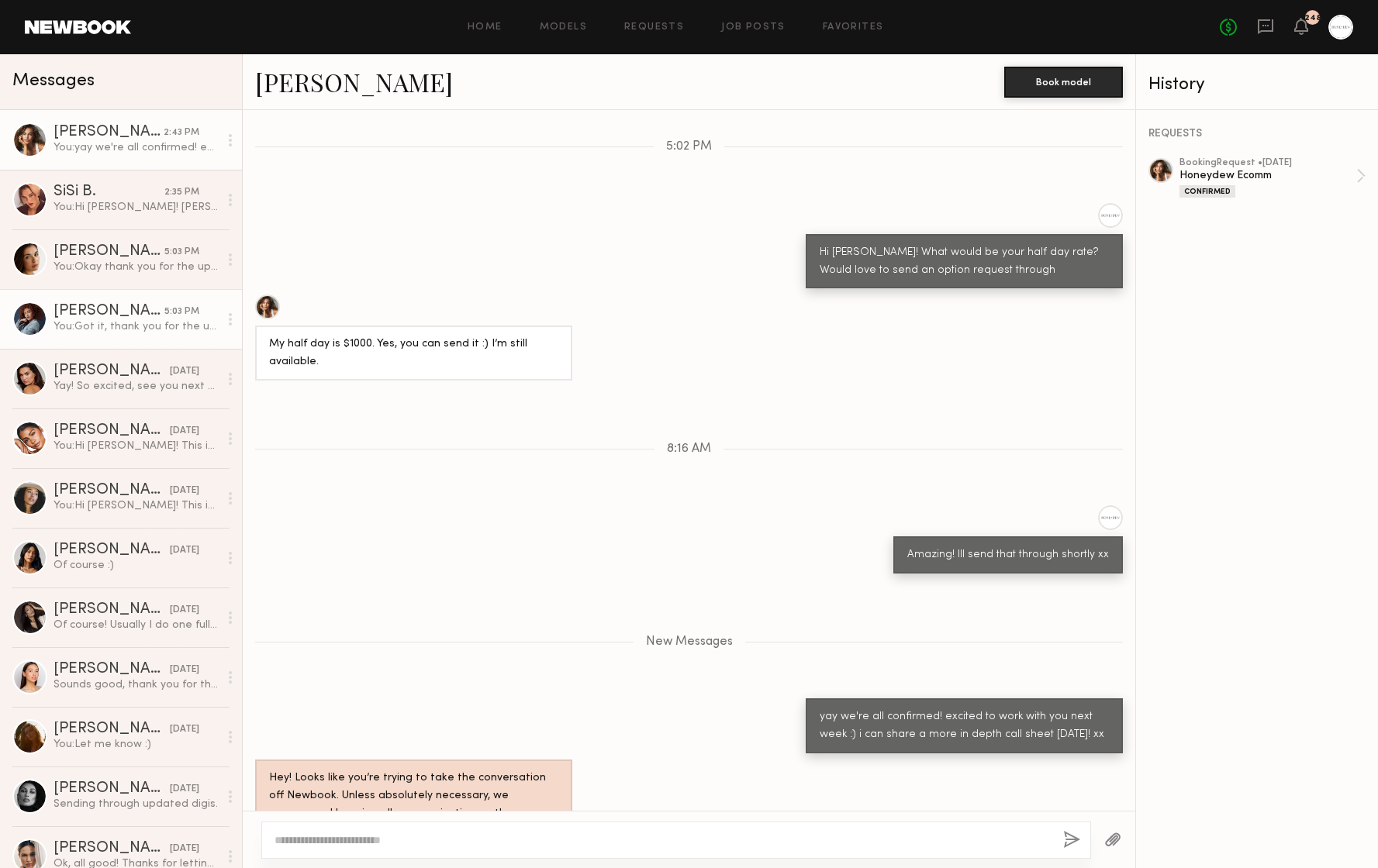
click at [117, 331] on div "You: Got it, thank you for the update xx" at bounding box center [136, 326] width 165 height 15
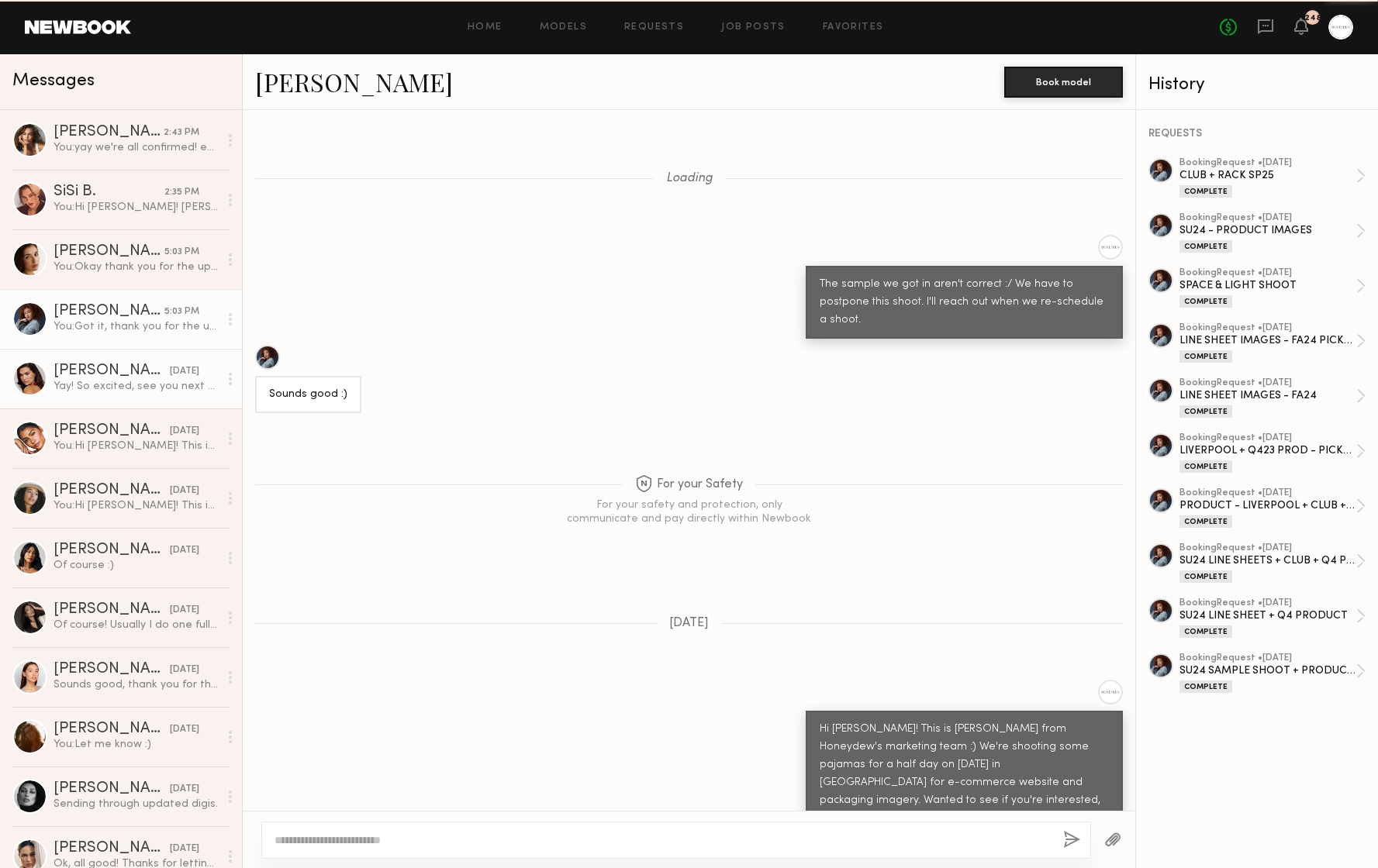
scroll to position [667, 0]
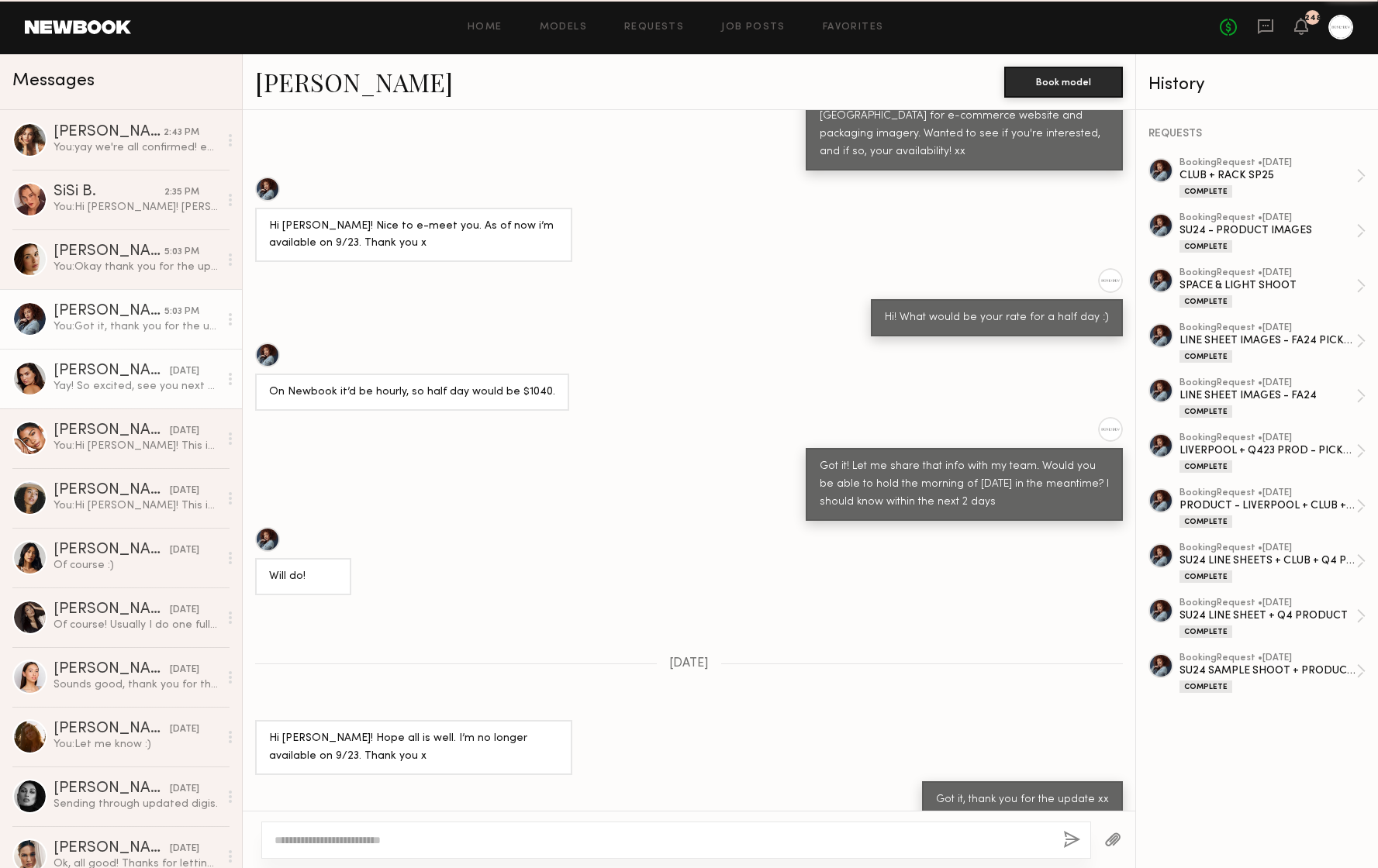
click at [106, 388] on div "Yay! So excited, see you next week xx" at bounding box center [136, 386] width 165 height 15
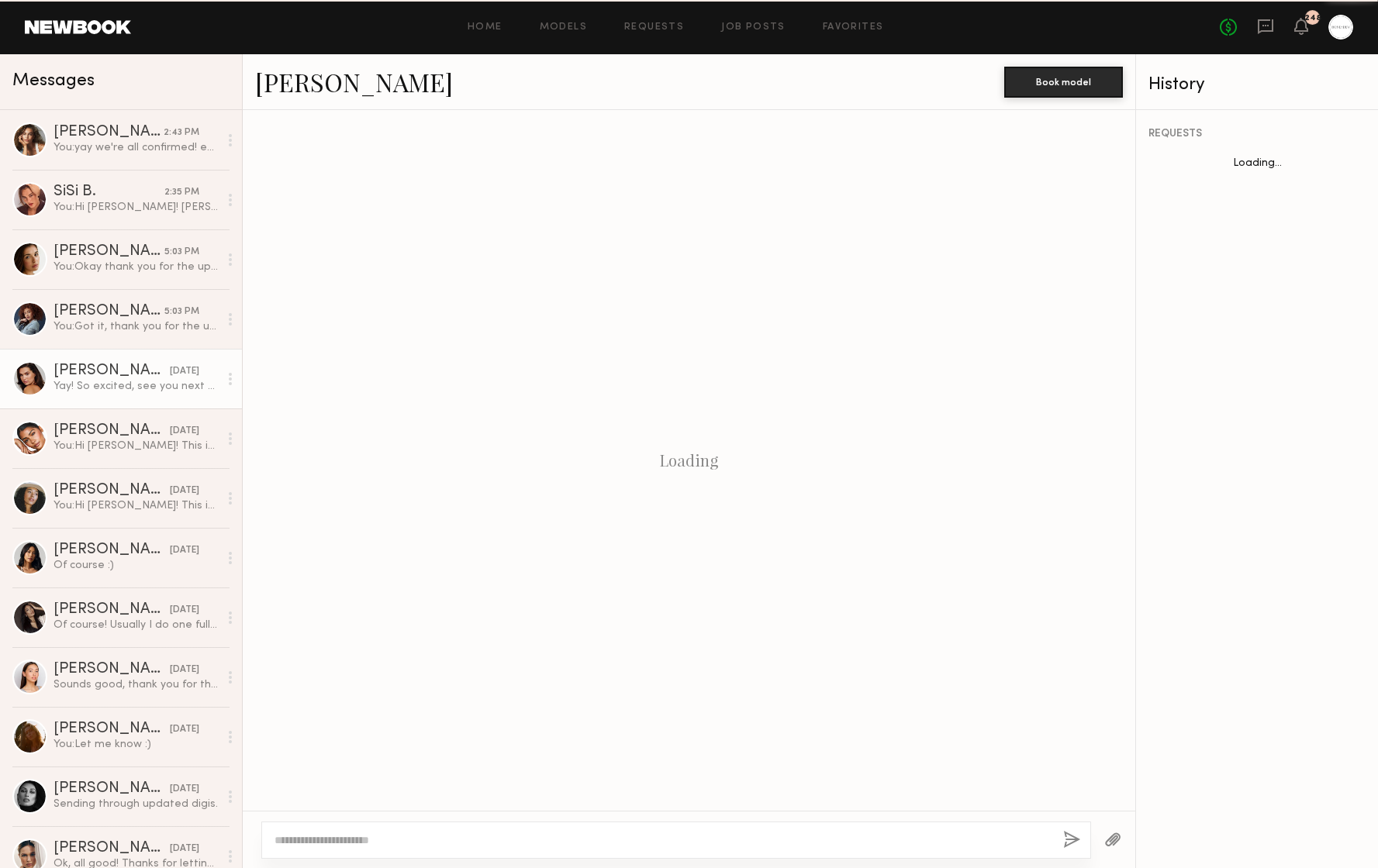
scroll to position [834, 0]
